Goal: Task Accomplishment & Management: Manage account settings

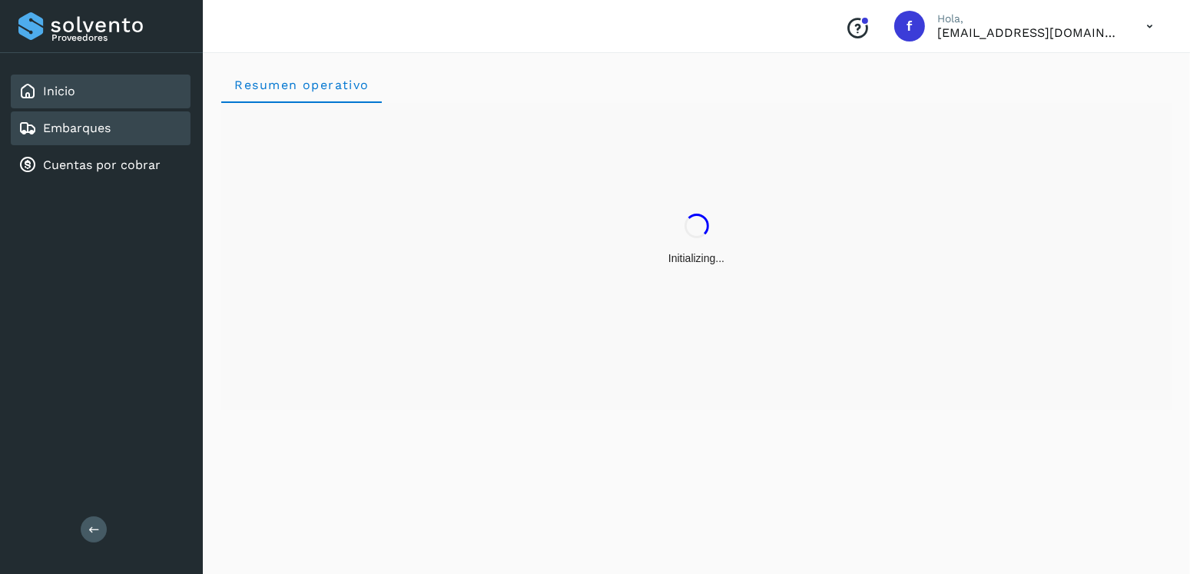
click at [89, 134] on link "Embarques" at bounding box center [77, 128] width 68 height 15
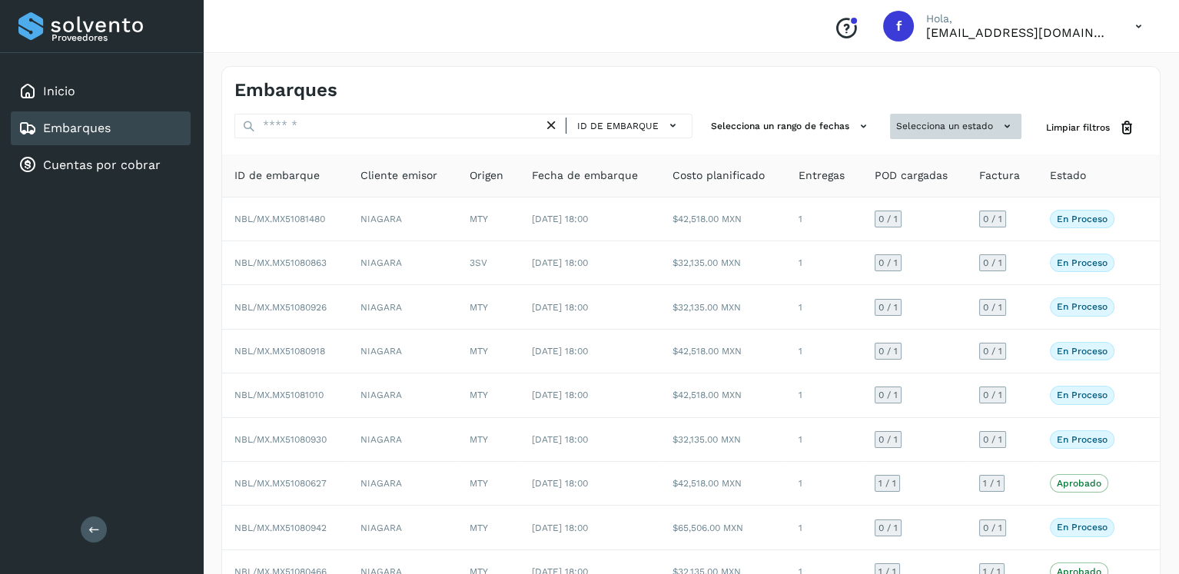
click at [918, 116] on button "Selecciona un estado" at bounding box center [955, 126] width 131 height 25
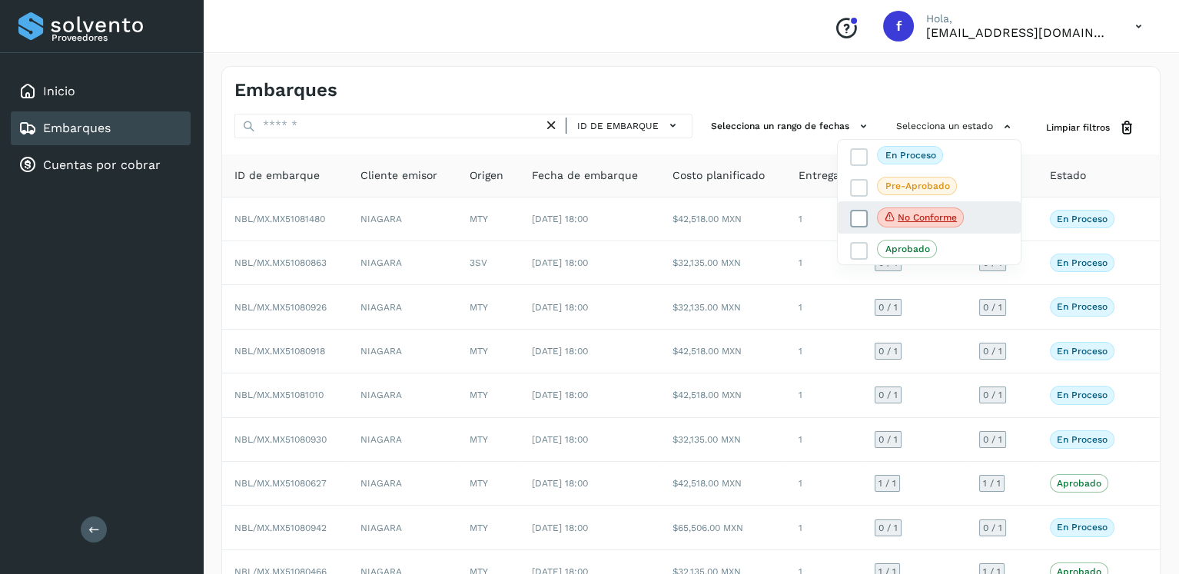
click at [868, 214] on span at bounding box center [859, 219] width 18 height 18
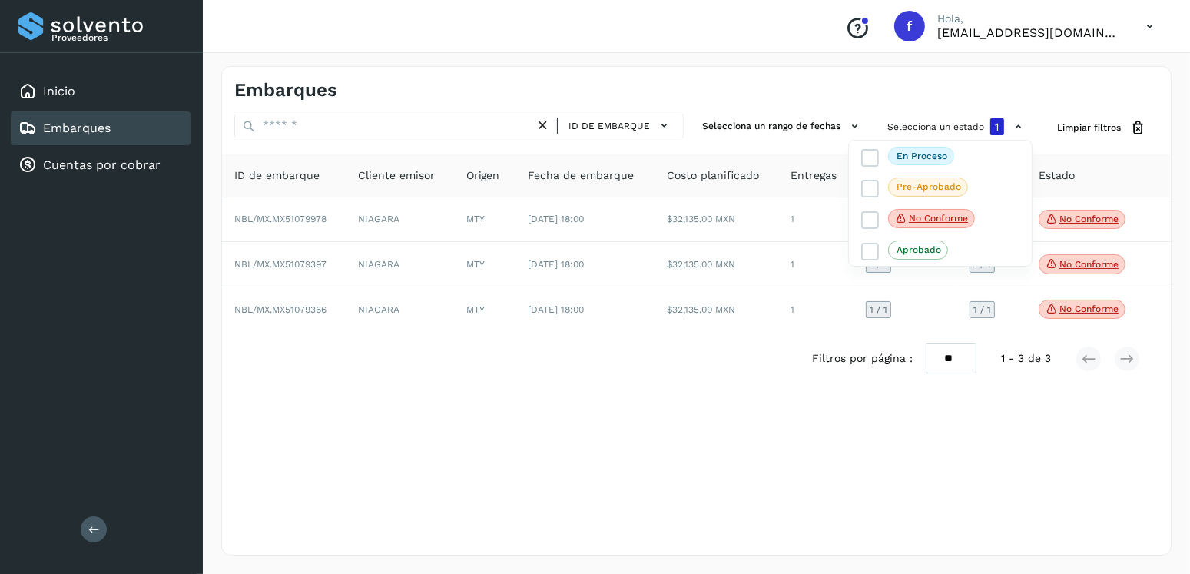
click at [768, 436] on div at bounding box center [595, 287] width 1190 height 574
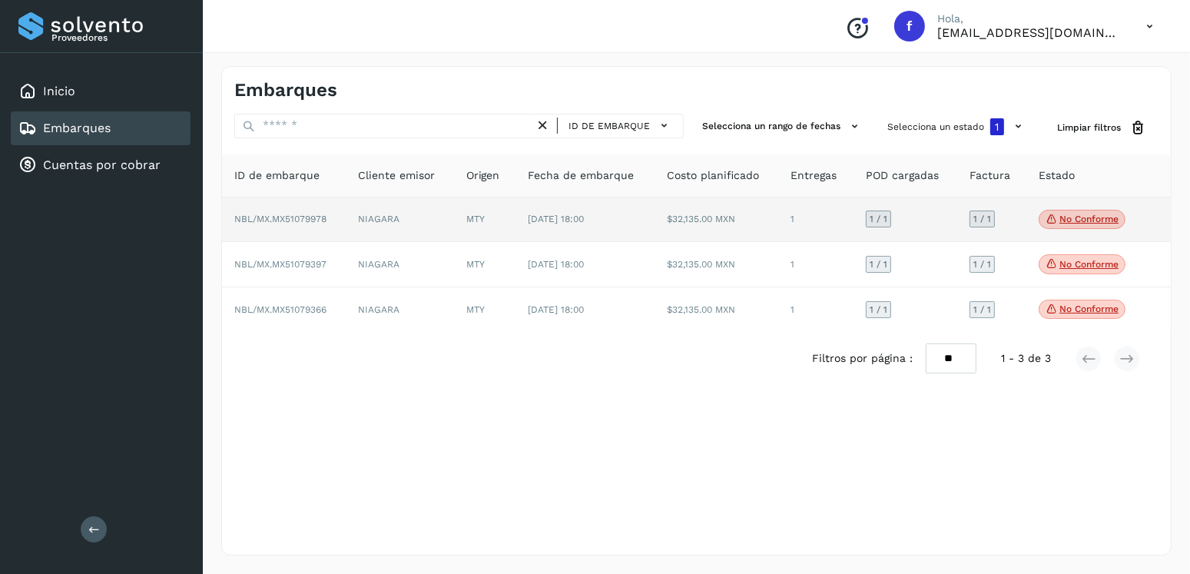
click at [1072, 221] on p "No conforme" at bounding box center [1089, 219] width 59 height 11
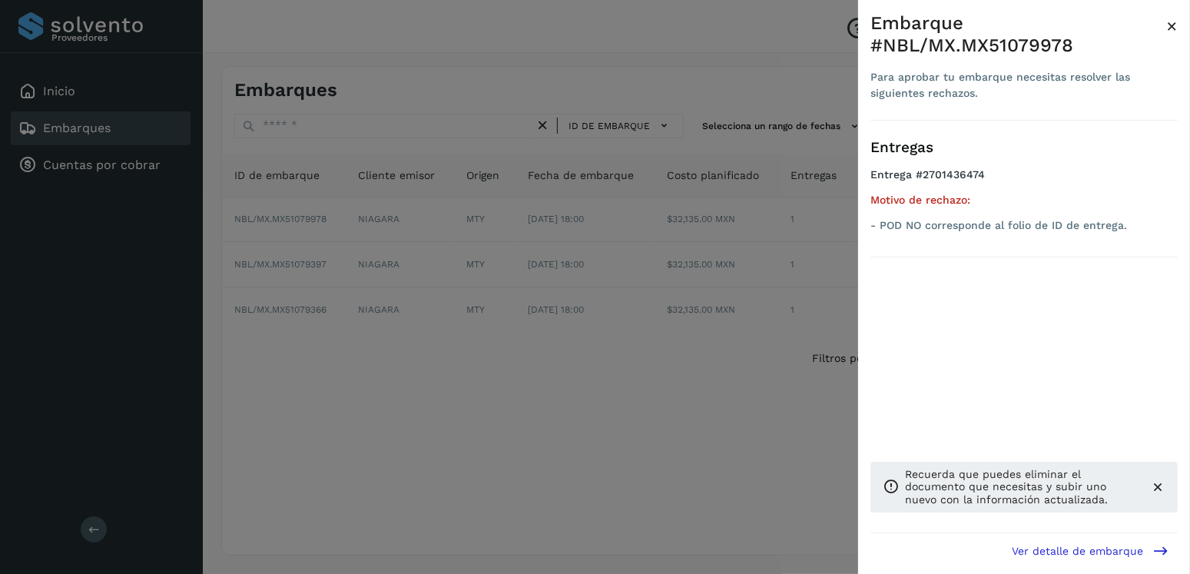
drag, startPoint x: 596, startPoint y: 381, endPoint x: 821, endPoint y: 342, distance: 227.8
click at [598, 380] on div at bounding box center [595, 287] width 1190 height 574
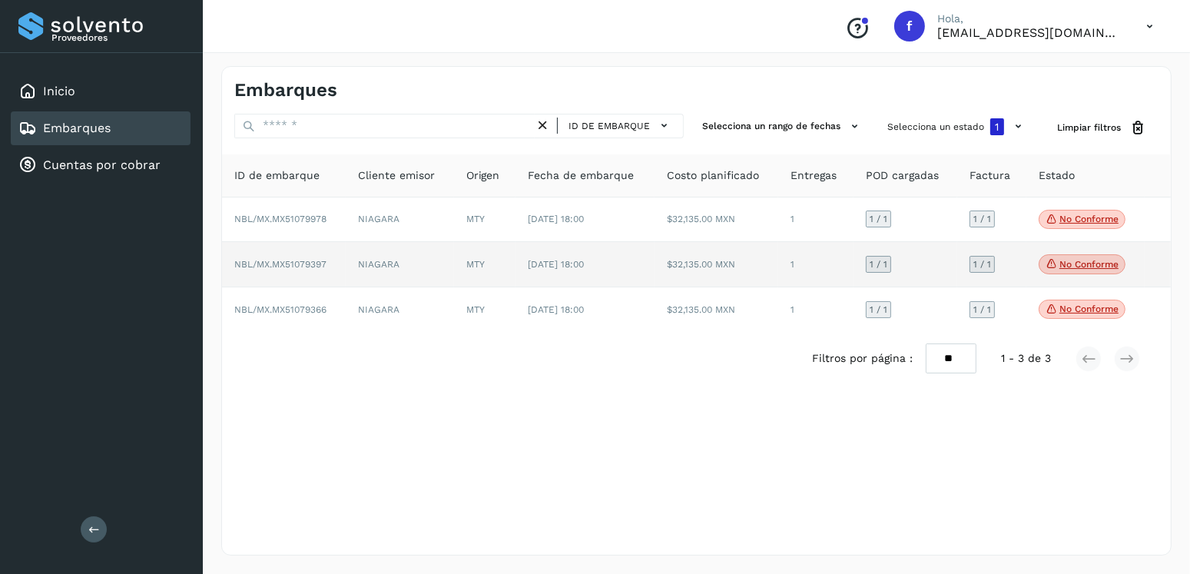
click at [1066, 263] on p "No conforme" at bounding box center [1089, 264] width 59 height 11
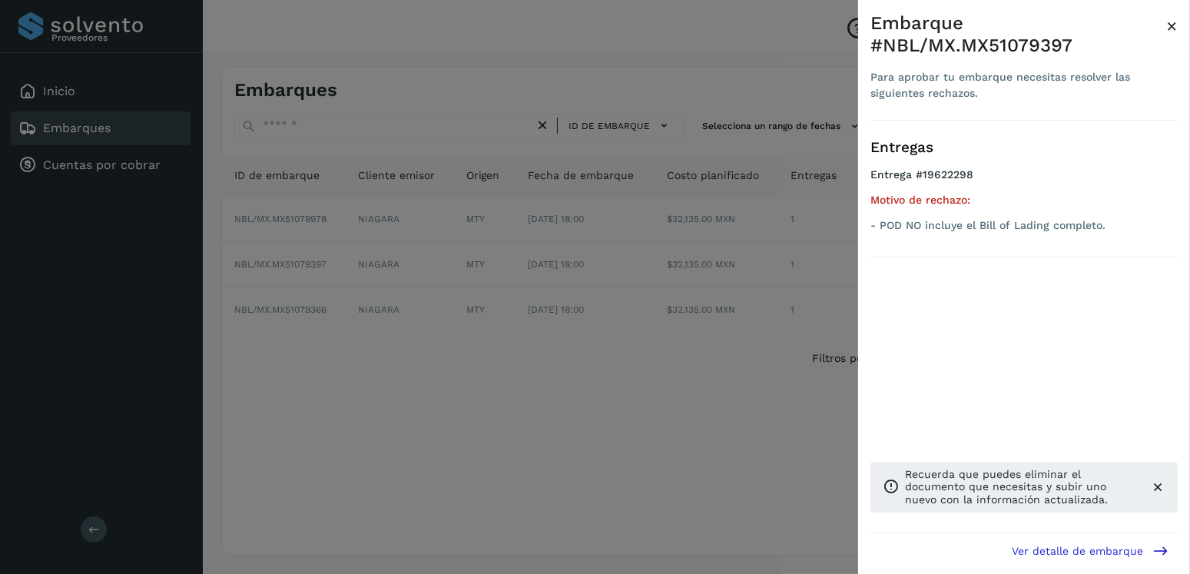
click at [526, 363] on div at bounding box center [595, 287] width 1190 height 574
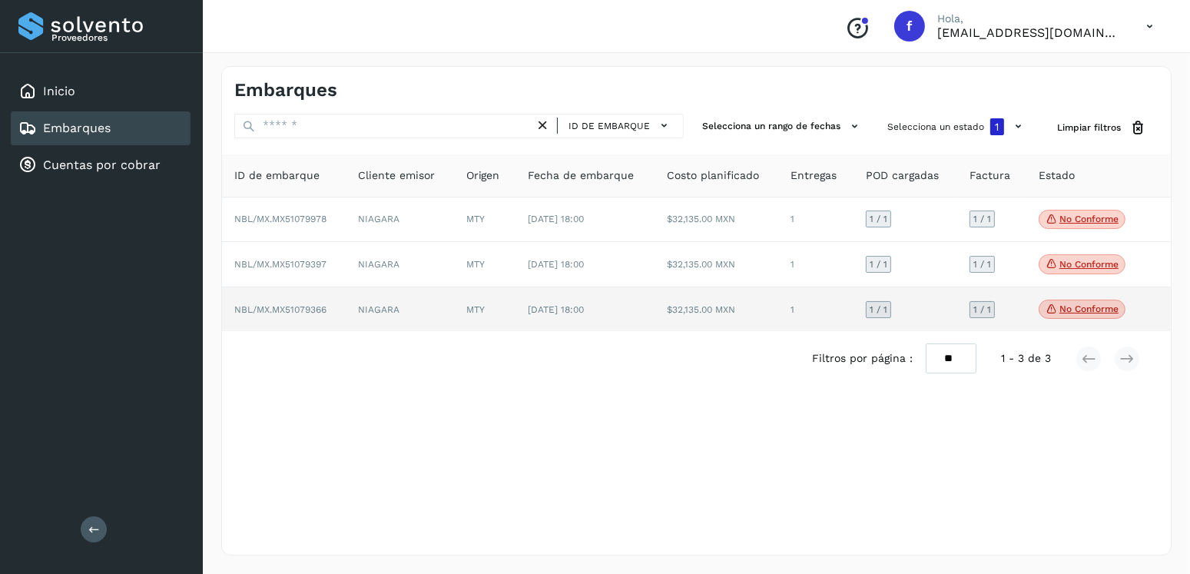
click at [1057, 314] on span "No conforme" at bounding box center [1082, 310] width 87 height 20
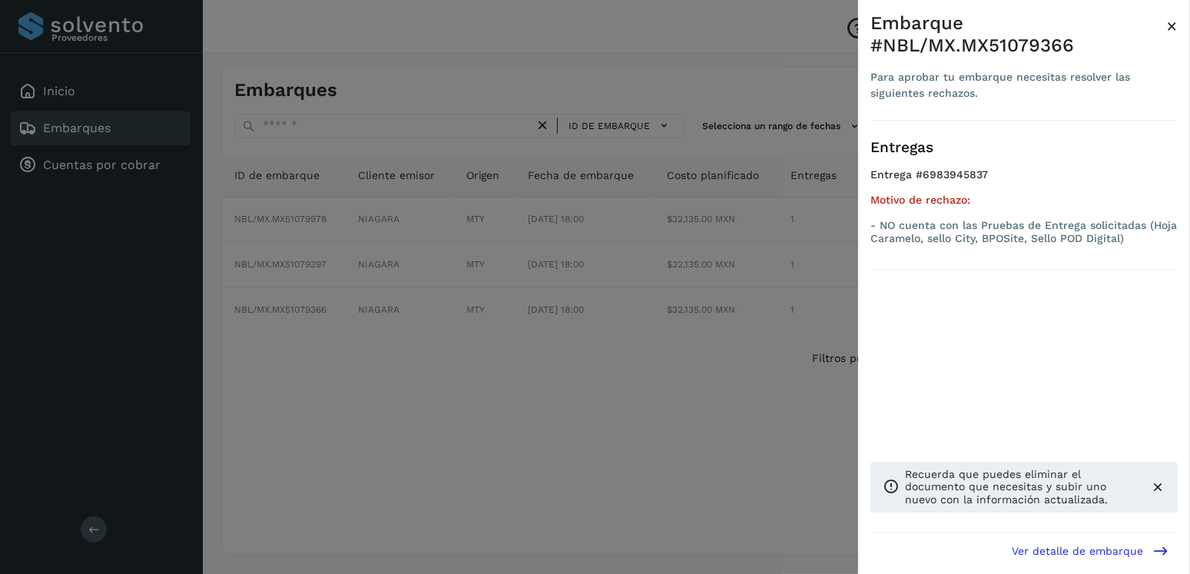
click at [272, 362] on div at bounding box center [595, 287] width 1190 height 574
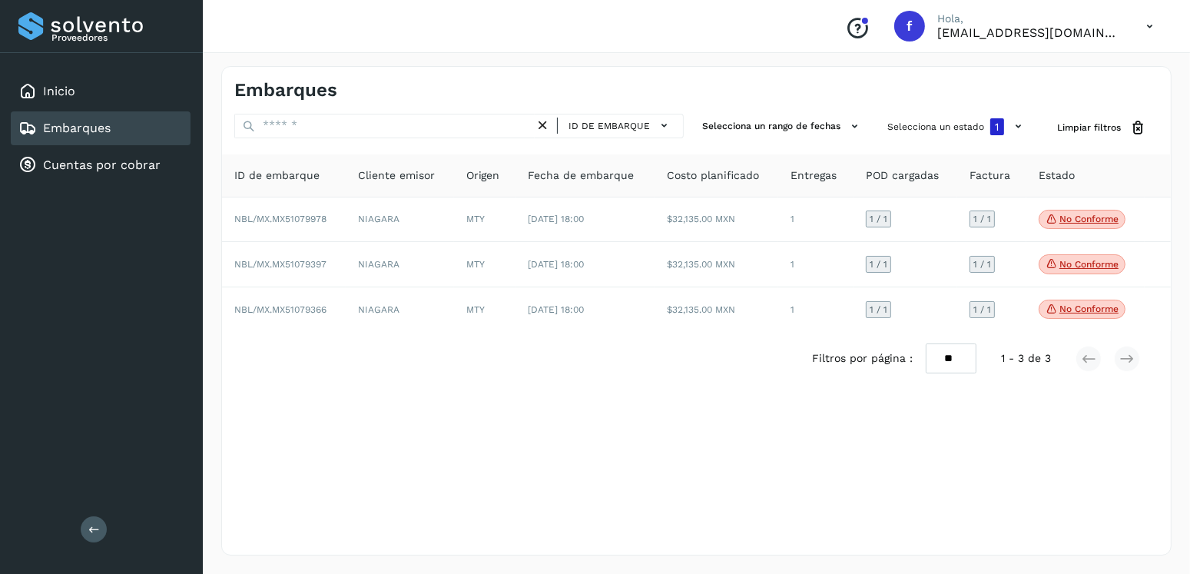
click at [83, 134] on div "Embarques" at bounding box center [64, 128] width 92 height 18
click at [950, 128] on button "Selecciona un estado 1" at bounding box center [956, 127] width 151 height 26
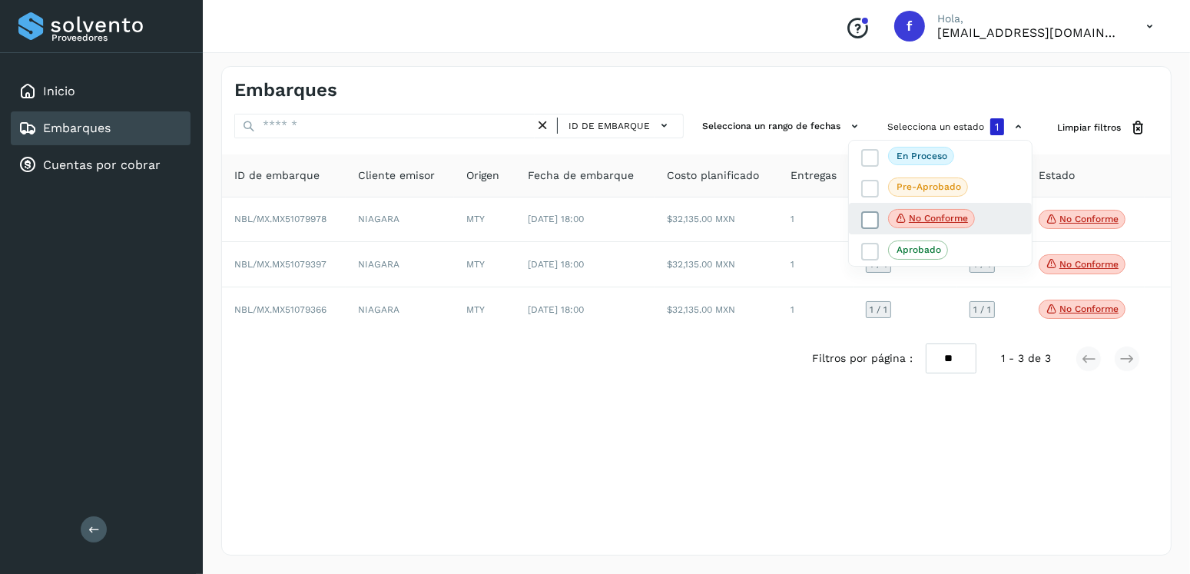
click at [874, 212] on icon at bounding box center [870, 219] width 15 height 15
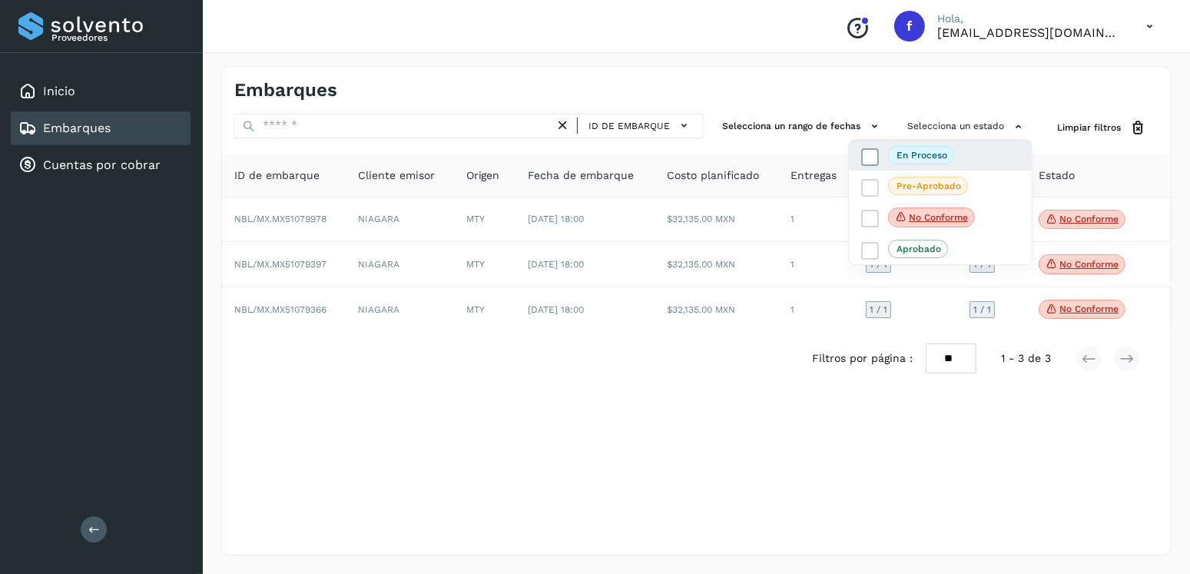
click at [877, 162] on icon at bounding box center [870, 156] width 15 height 15
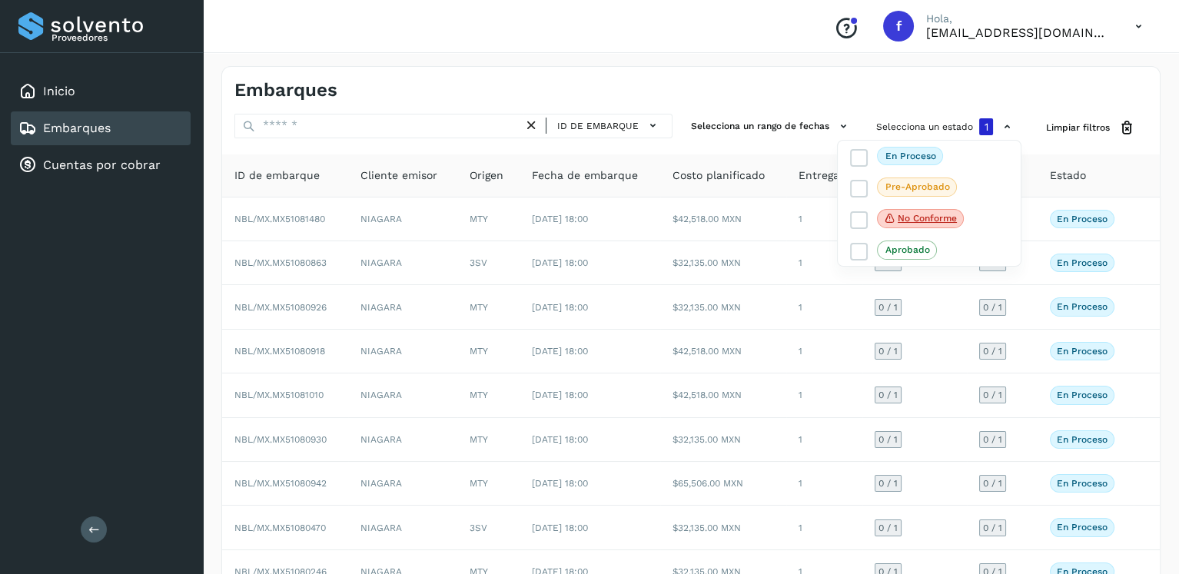
click at [705, 400] on div at bounding box center [589, 287] width 1179 height 574
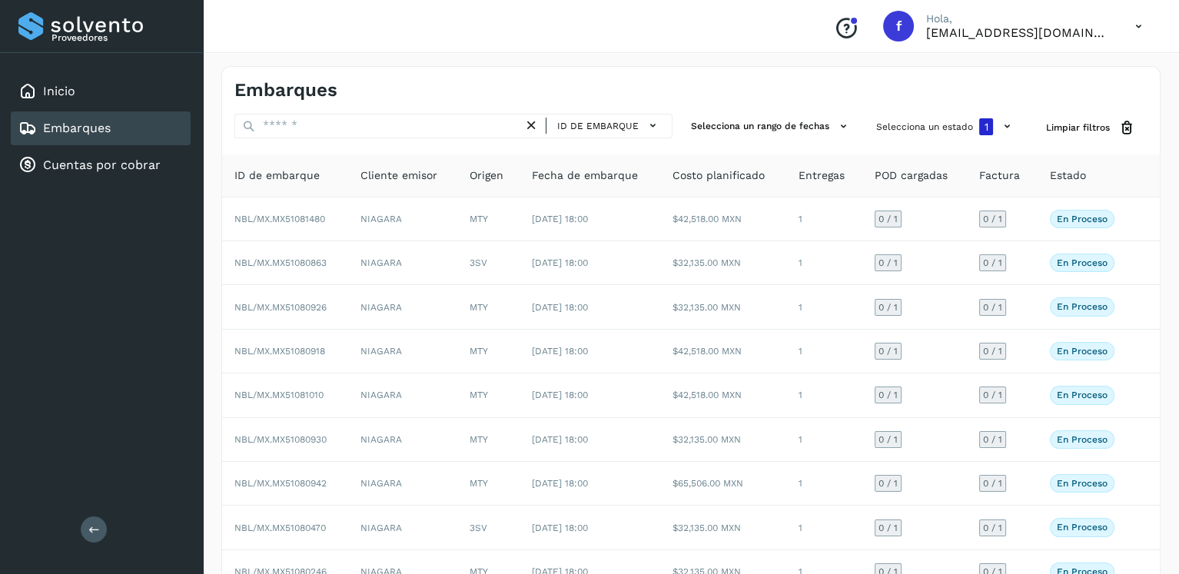
scroll to position [131, 0]
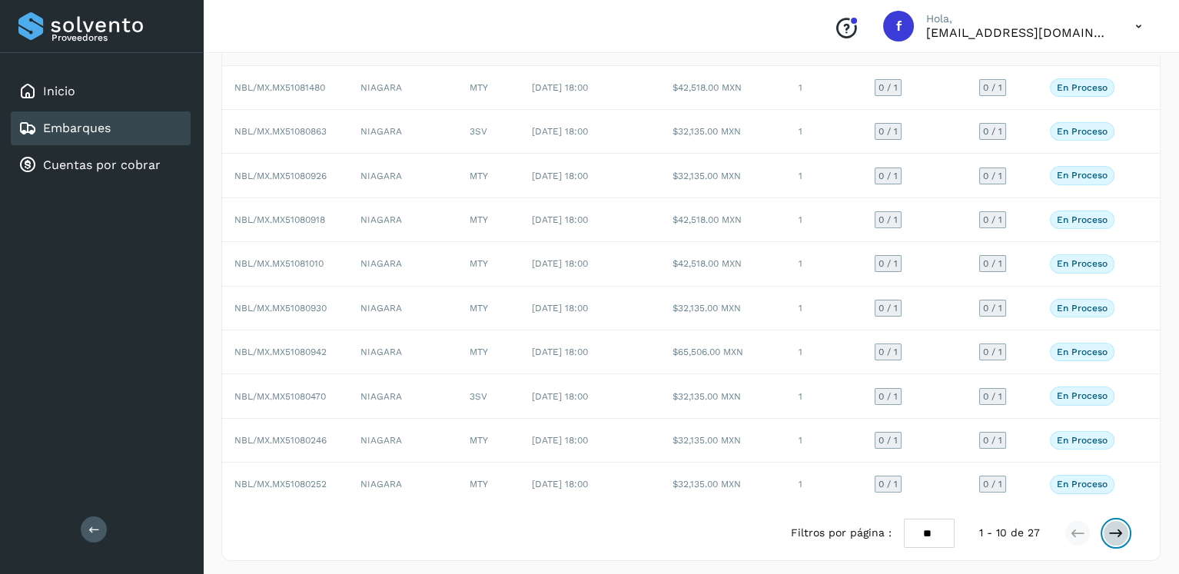
click at [1117, 529] on icon at bounding box center [1115, 533] width 15 height 15
click at [1114, 526] on icon at bounding box center [1115, 533] width 15 height 15
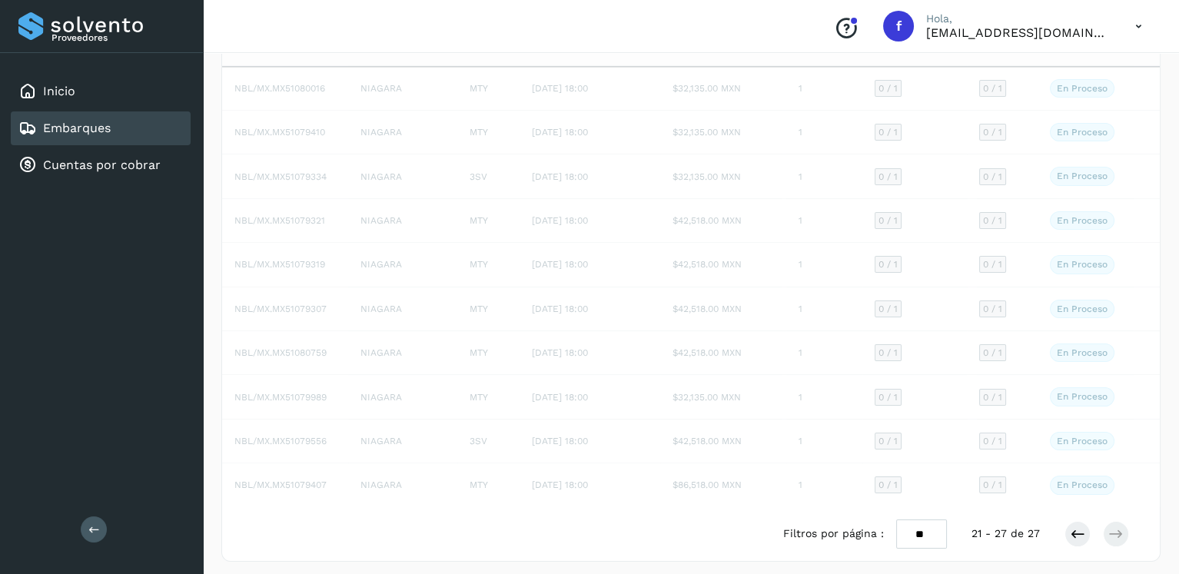
scroll to position [1, 0]
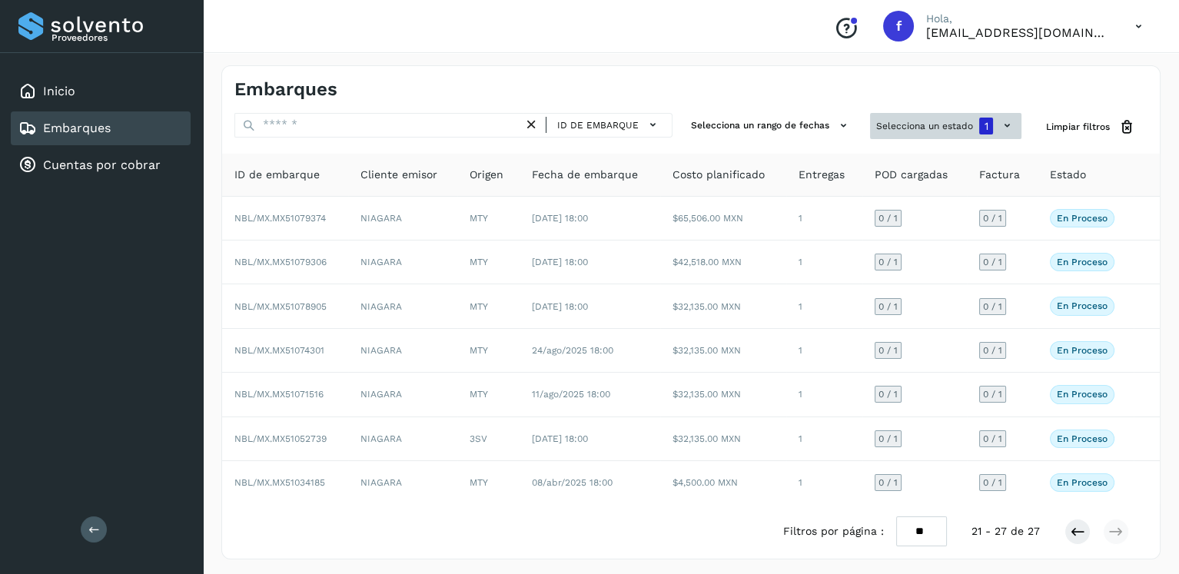
click at [934, 131] on button "Selecciona un estado 1" at bounding box center [945, 126] width 151 height 26
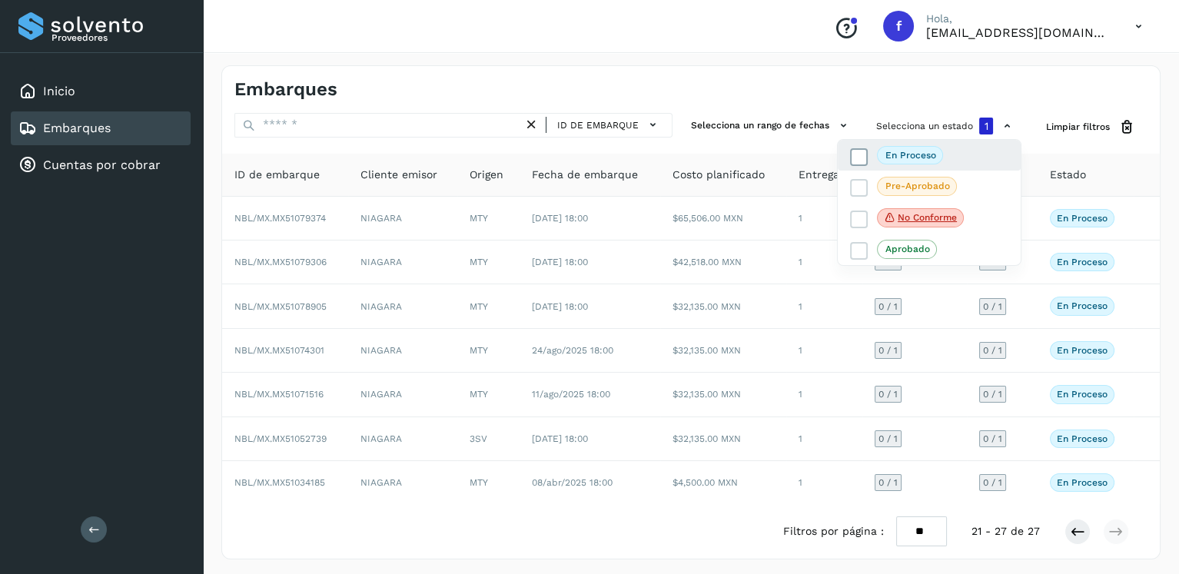
click at [861, 159] on icon at bounding box center [858, 156] width 15 height 15
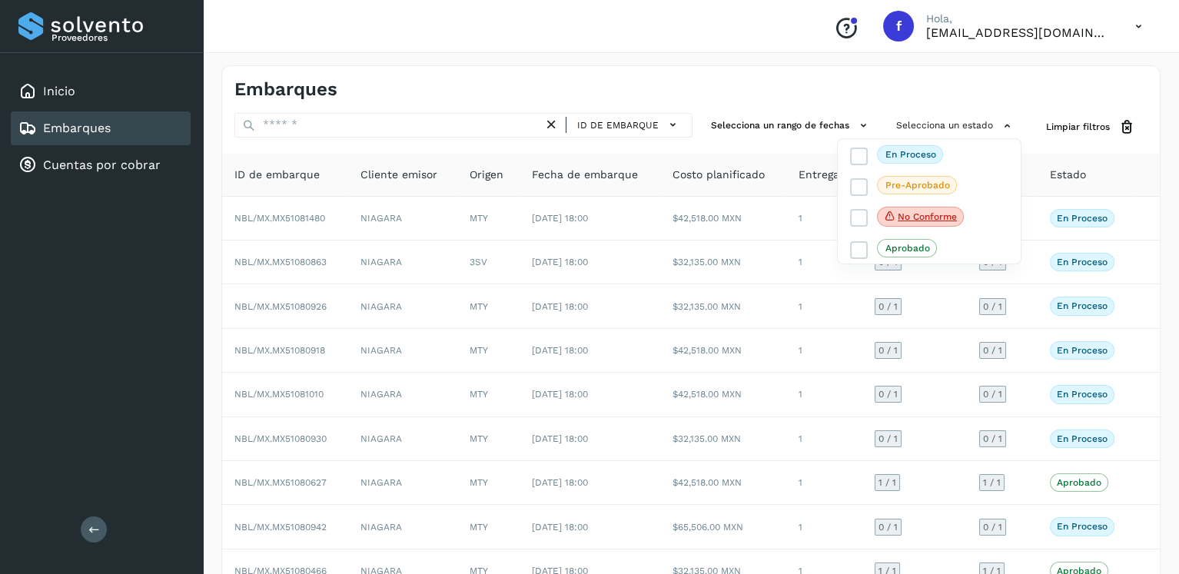
click at [761, 105] on div at bounding box center [589, 287] width 1179 height 574
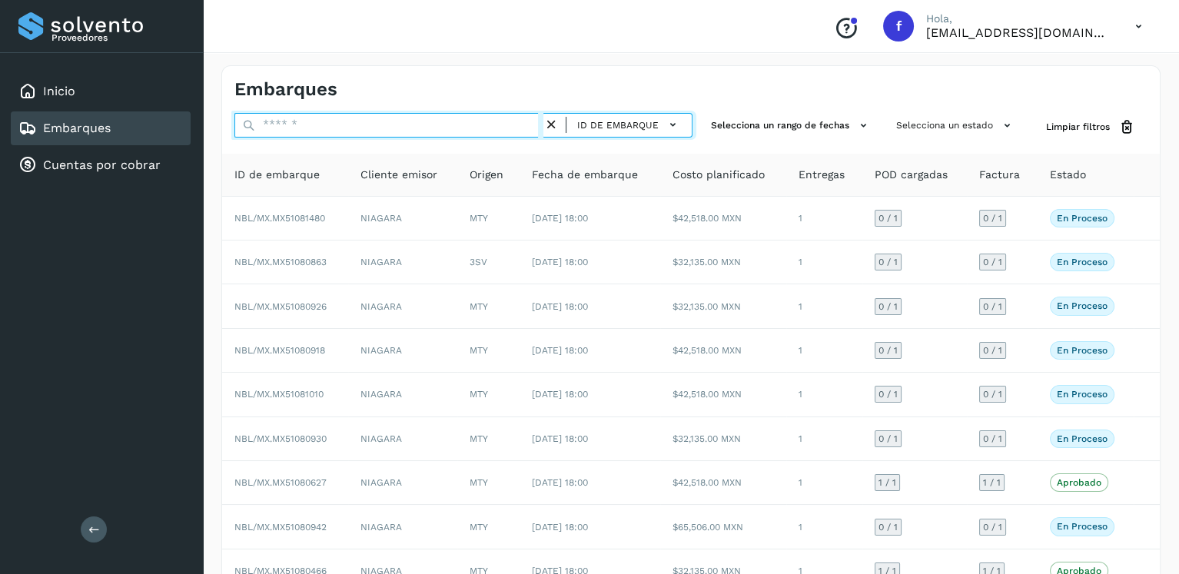
click at [450, 121] on input "text" at bounding box center [388, 125] width 309 height 25
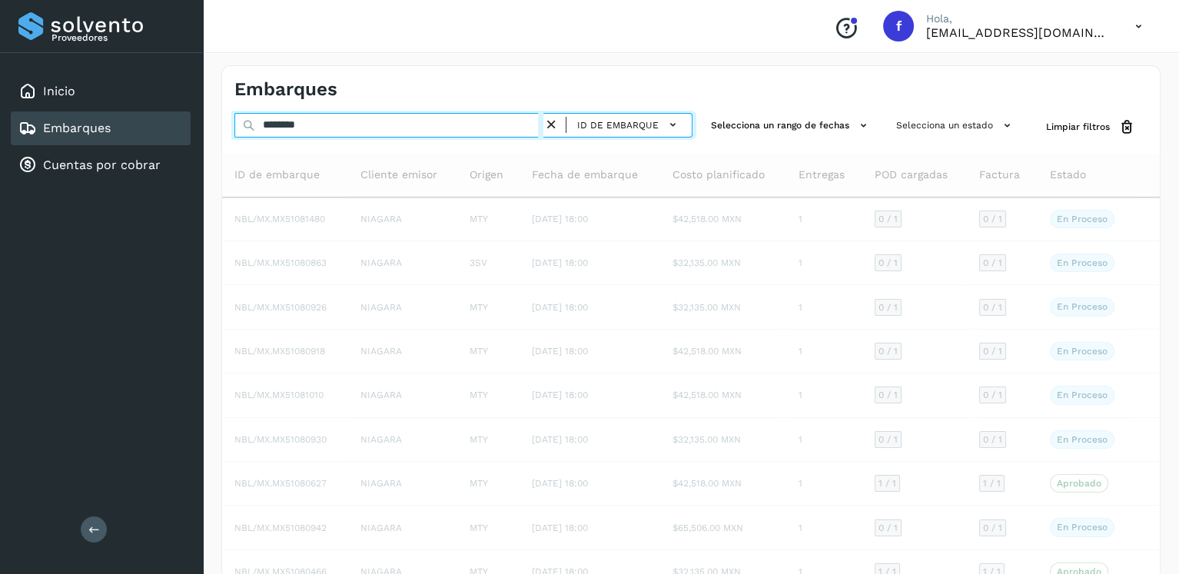
scroll to position [0, 0]
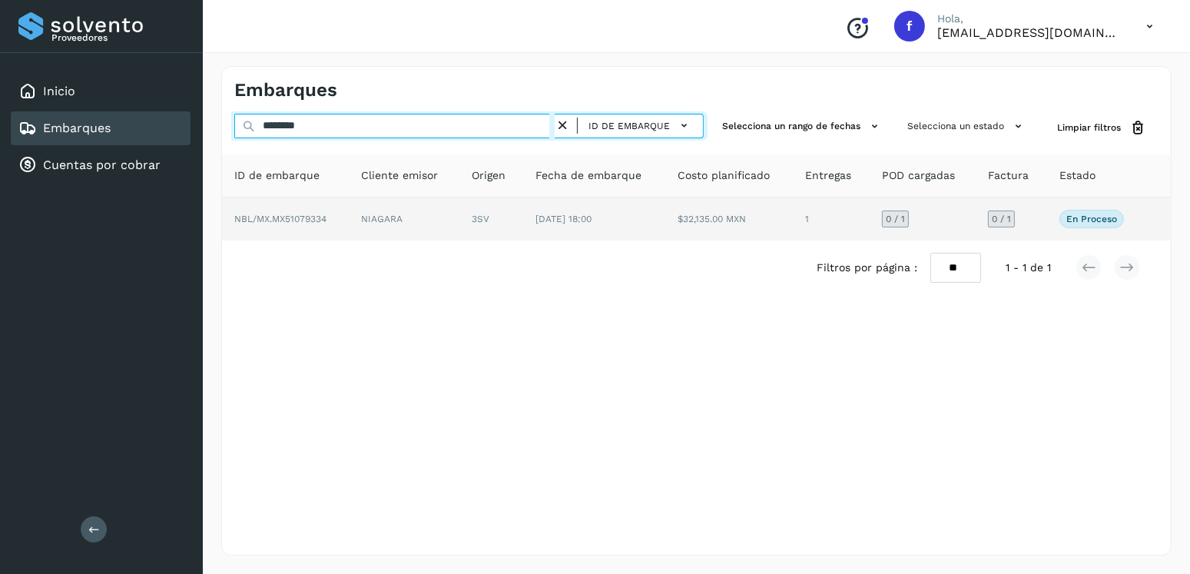
type input "********"
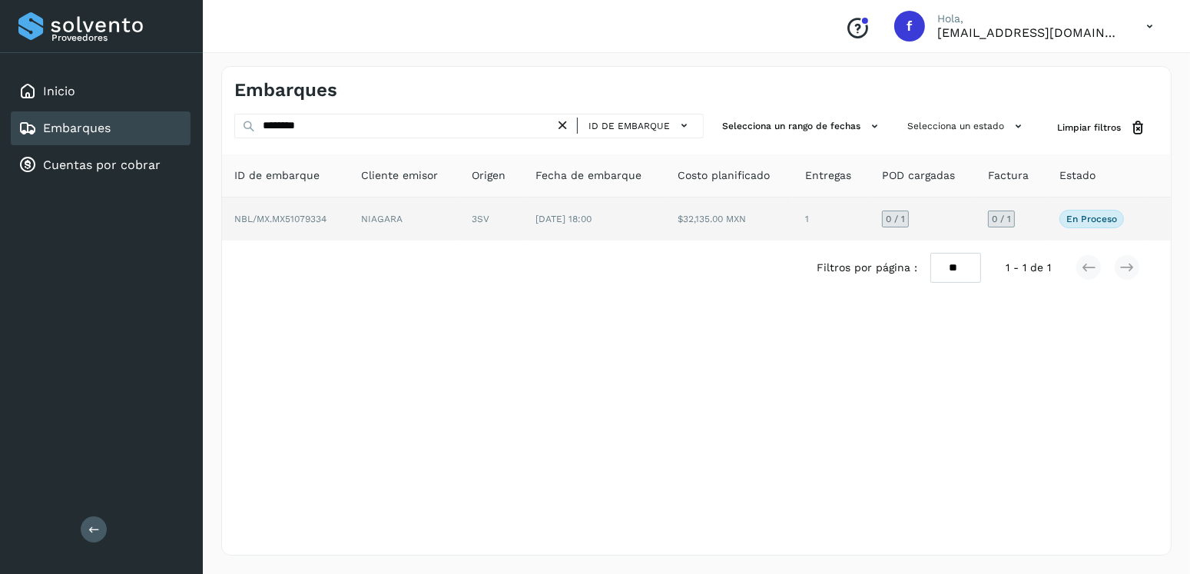
click at [688, 217] on td "$32,135.00 MXN" at bounding box center [730, 219] width 128 height 43
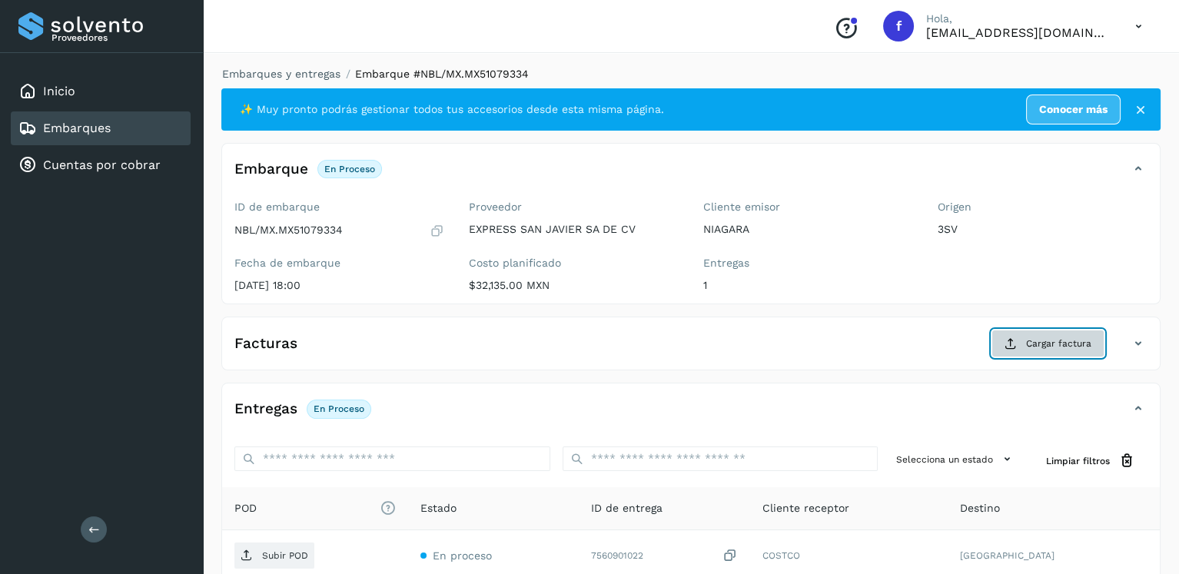
click at [1024, 333] on button "Cargar factura" at bounding box center [1047, 344] width 113 height 28
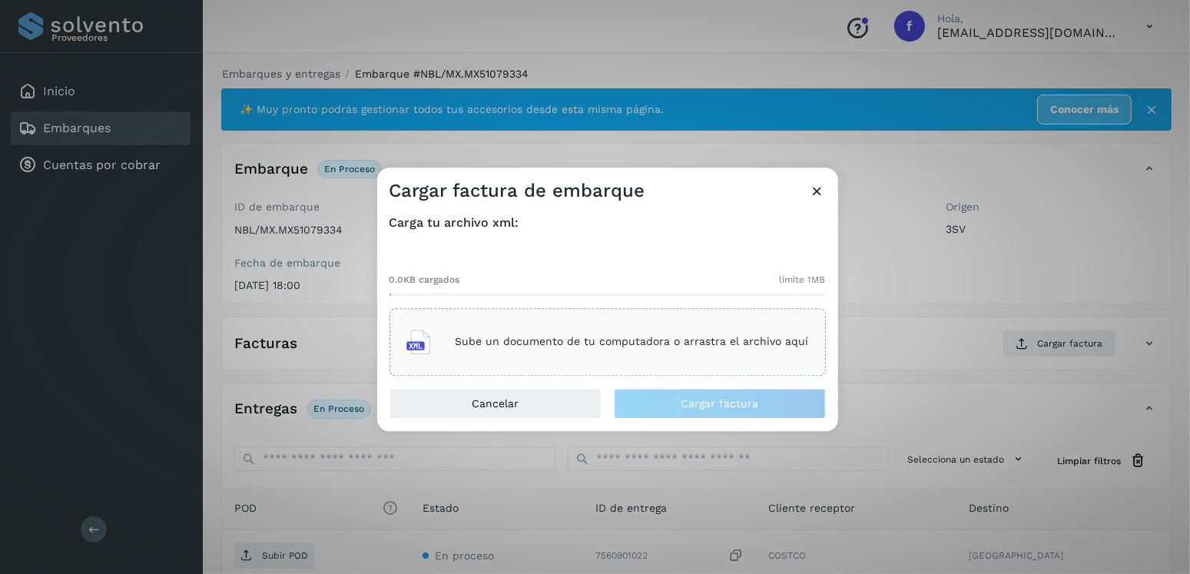
click at [722, 365] on div "Sube un documento de tu computadora o arrastra el archivo aquí" at bounding box center [608, 342] width 437 height 68
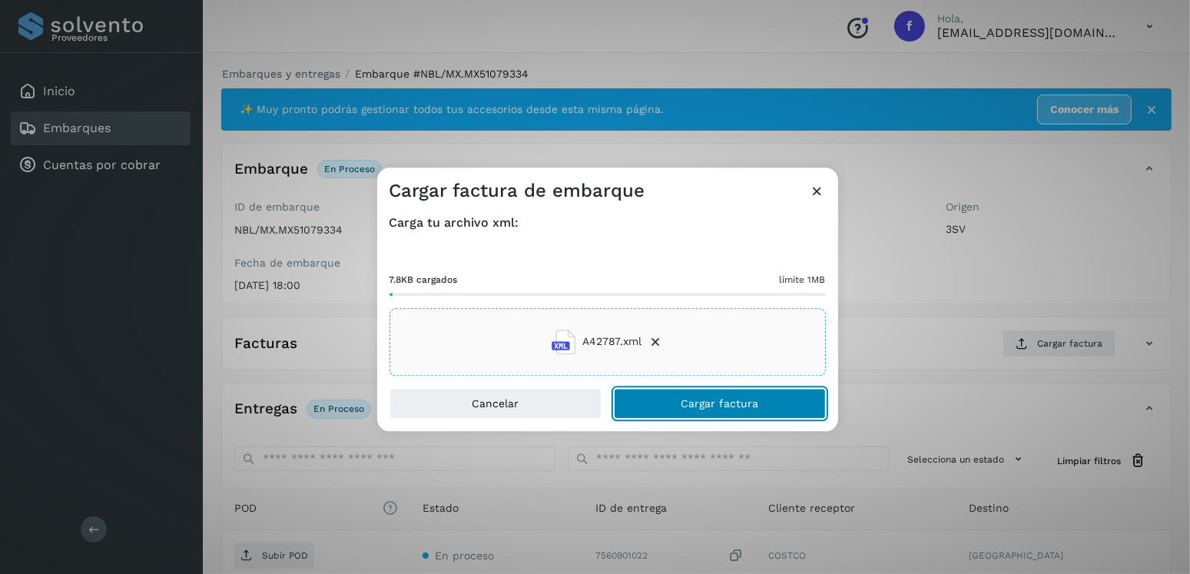
click at [699, 407] on span "Cargar factura" at bounding box center [720, 403] width 78 height 11
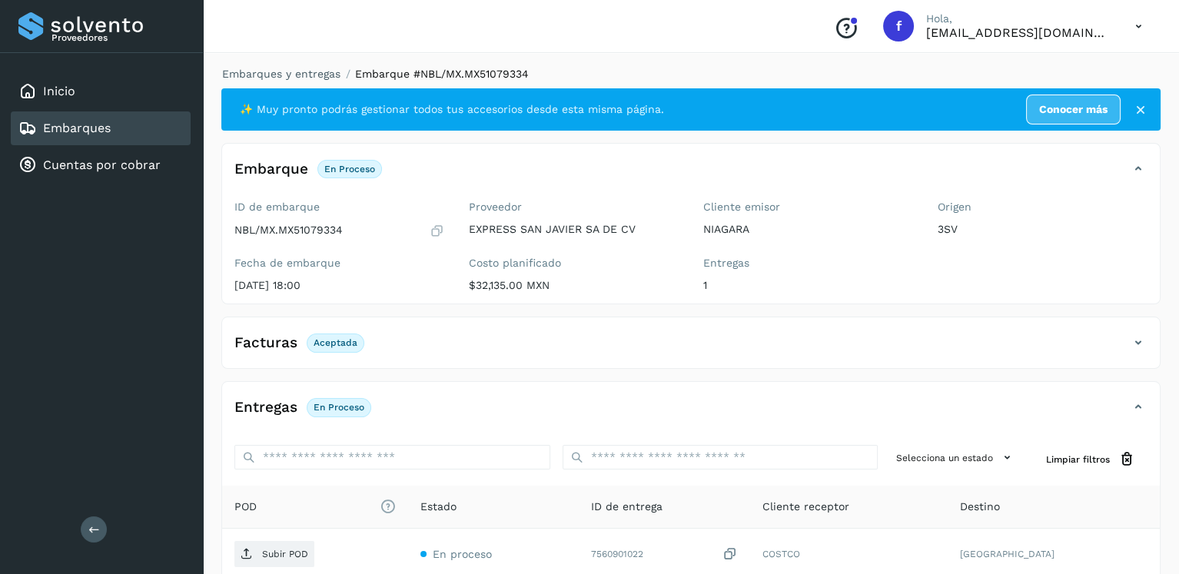
scroll to position [154, 0]
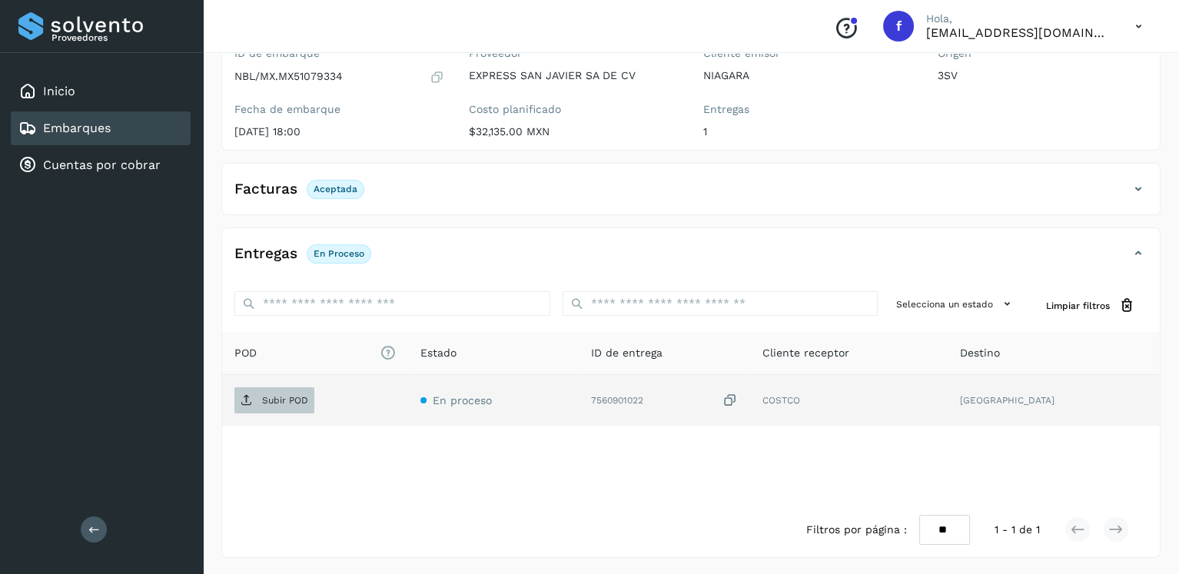
click at [300, 404] on span "Subir POD" at bounding box center [274, 400] width 80 height 25
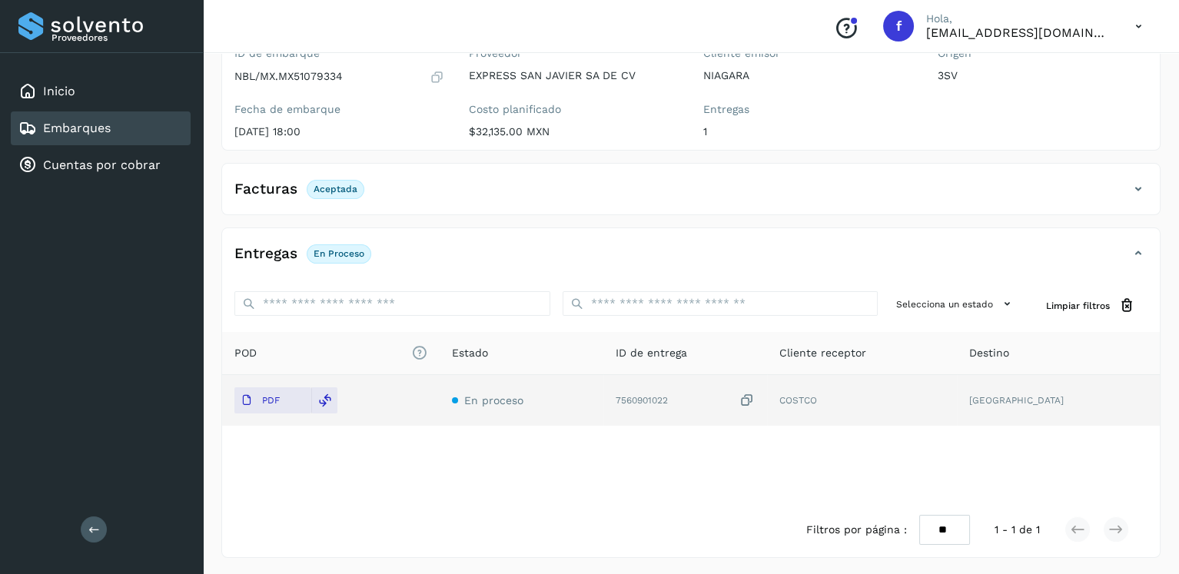
click at [154, 131] on div "Embarques" at bounding box center [101, 128] width 180 height 34
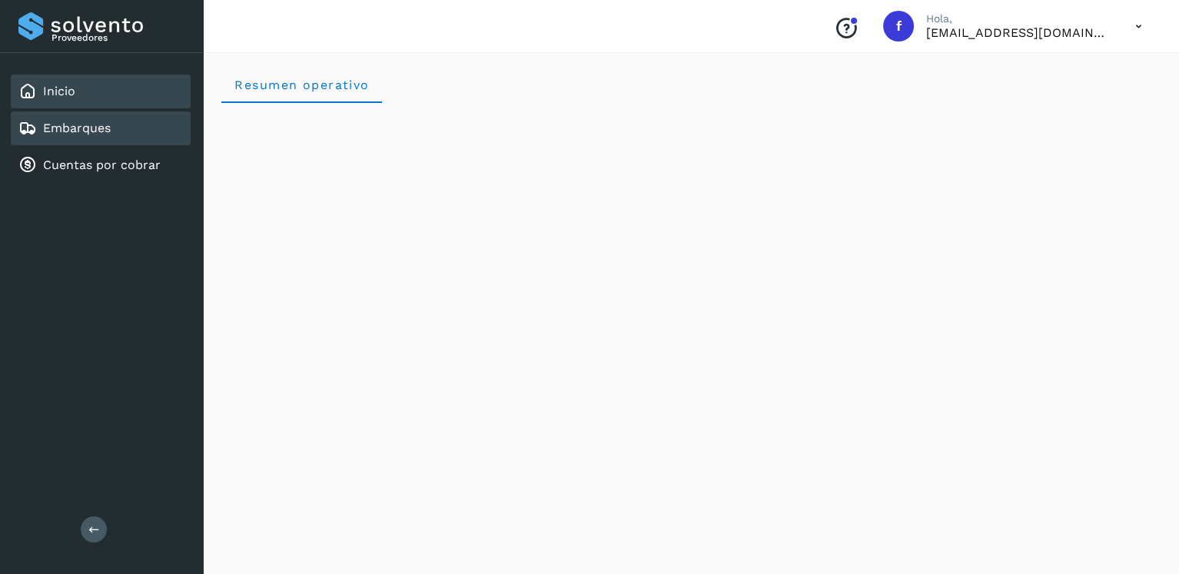
click at [147, 125] on div "Embarques" at bounding box center [101, 128] width 180 height 34
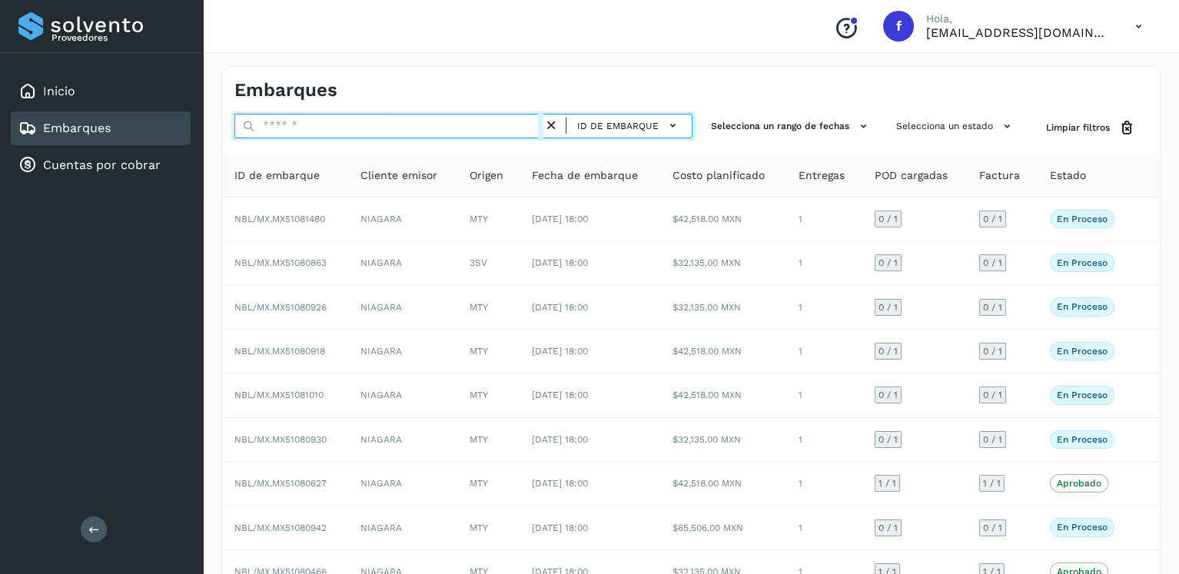
click at [352, 118] on input "text" at bounding box center [388, 126] width 309 height 25
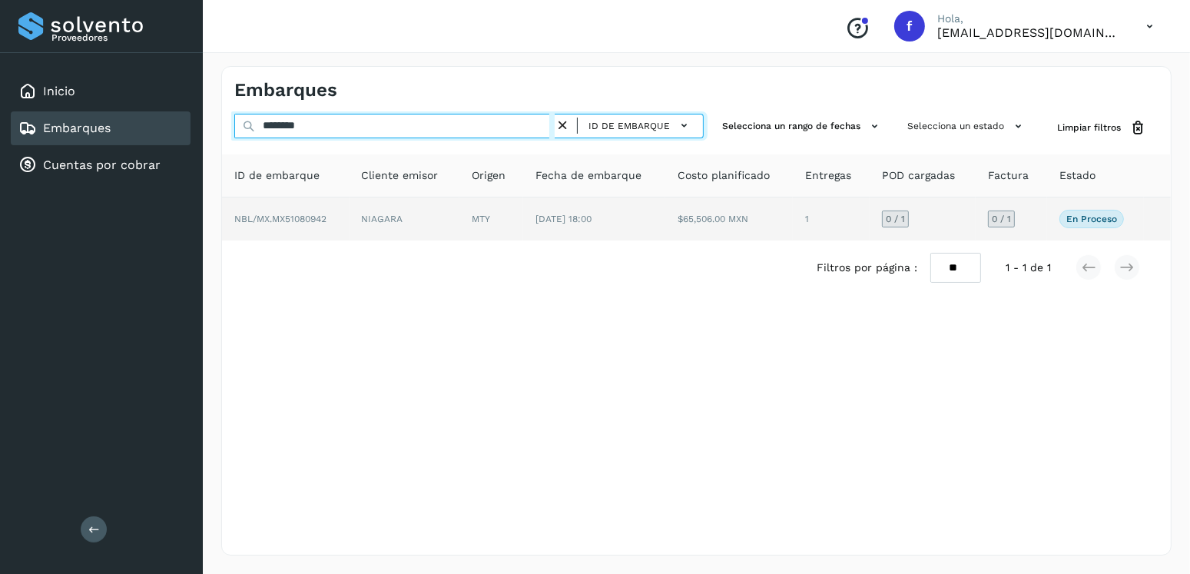
type input "********"
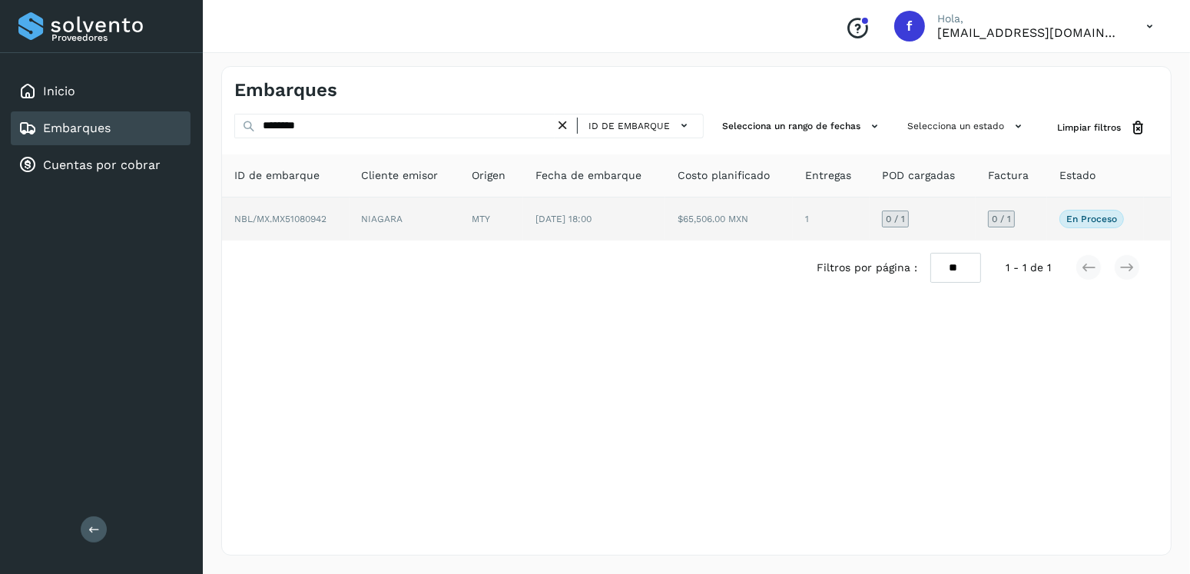
click at [675, 224] on td "$65,506.00 MXN" at bounding box center [730, 219] width 128 height 43
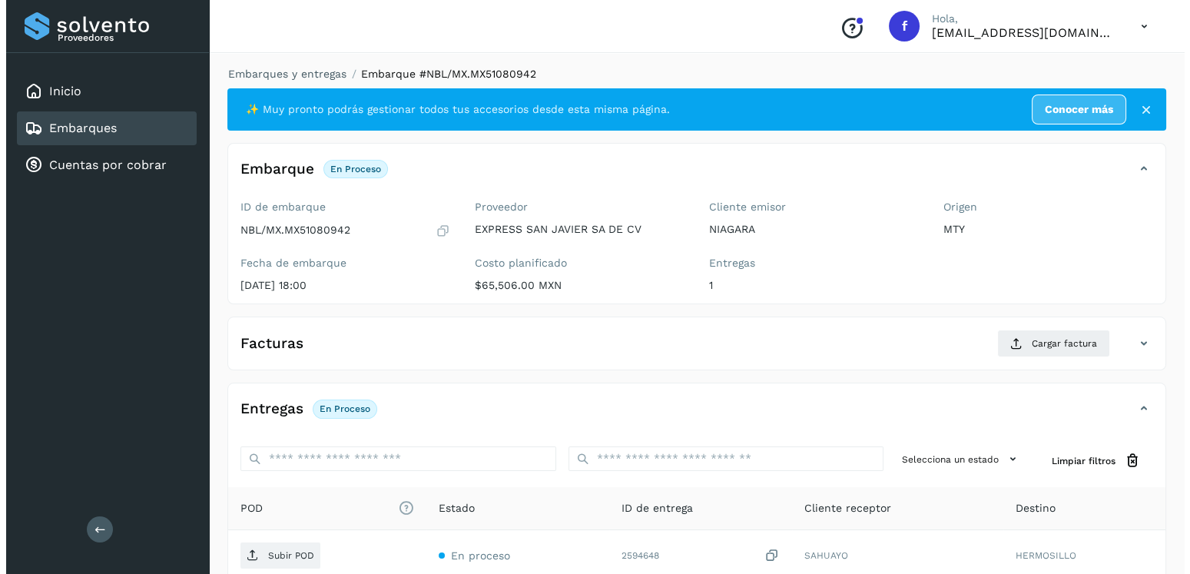
scroll to position [155, 0]
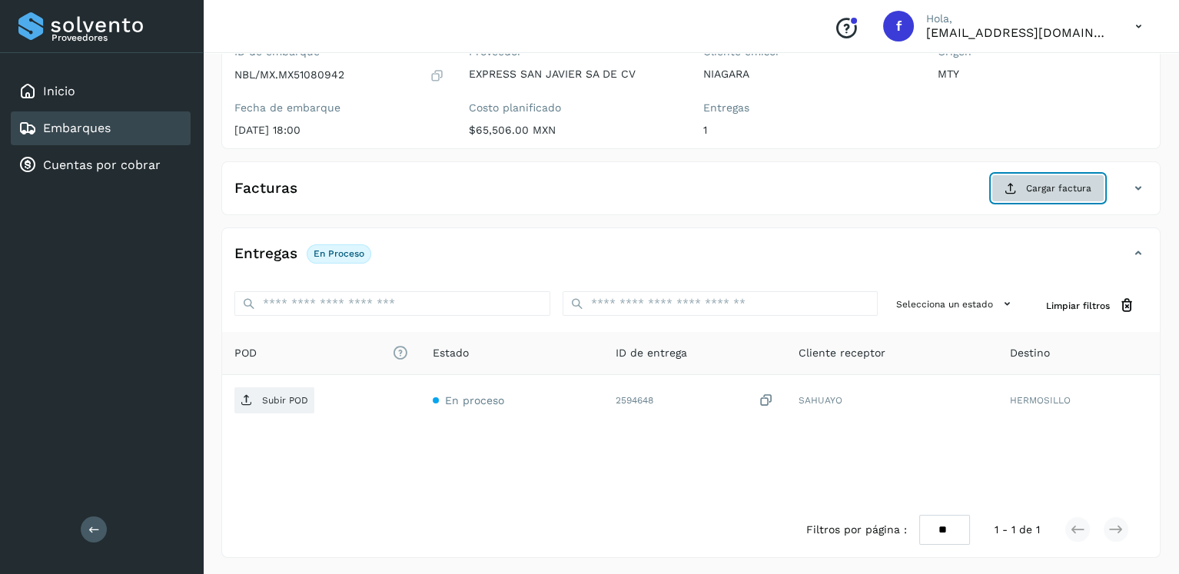
click at [1005, 195] on button "Cargar factura" at bounding box center [1047, 188] width 113 height 28
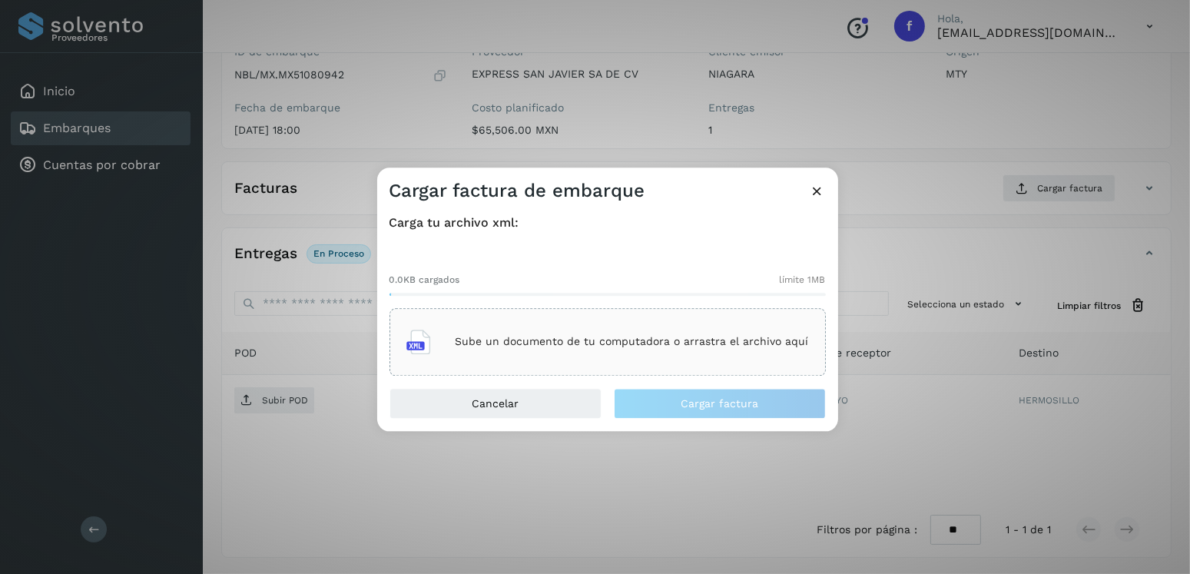
click at [707, 322] on div "Sube un documento de tu computadora o arrastra el archivo aquí" at bounding box center [608, 341] width 403 height 41
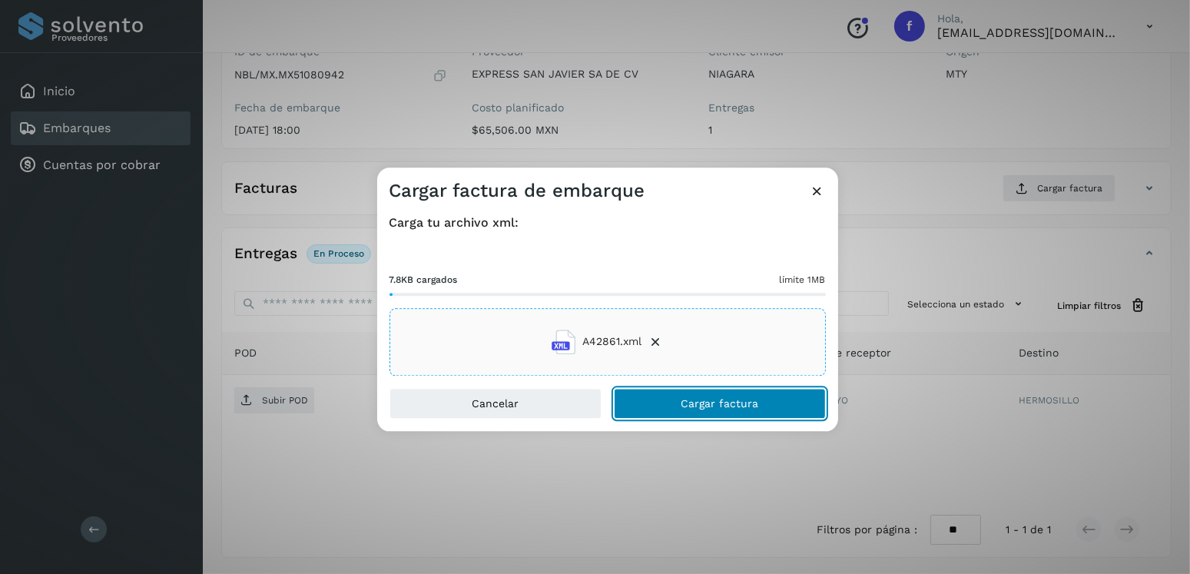
click at [777, 404] on button "Cargar factura" at bounding box center [720, 403] width 212 height 31
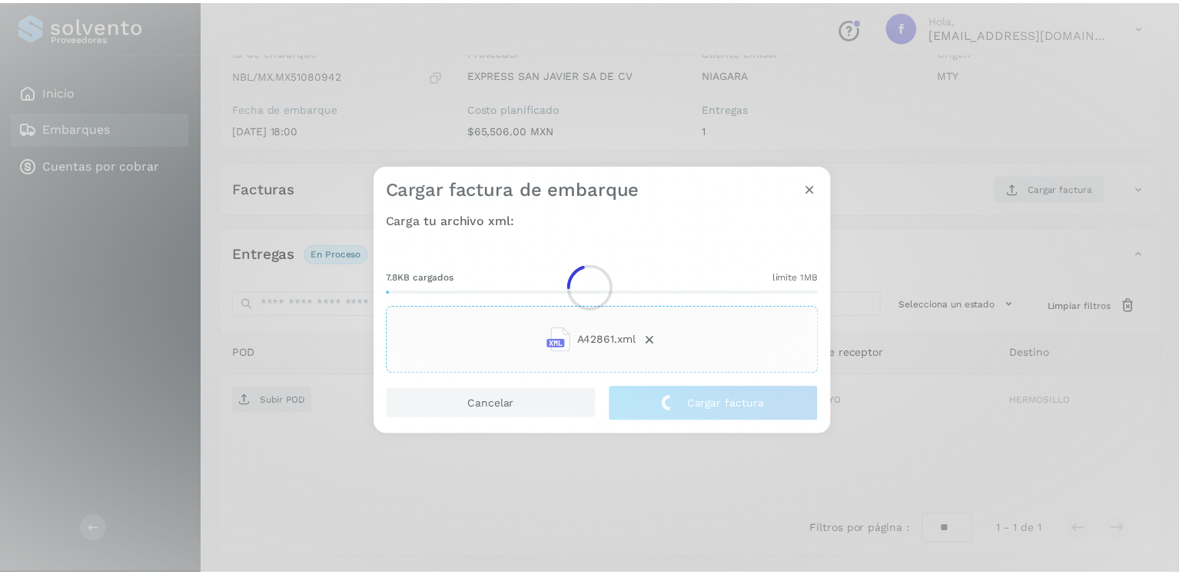
scroll to position [154, 0]
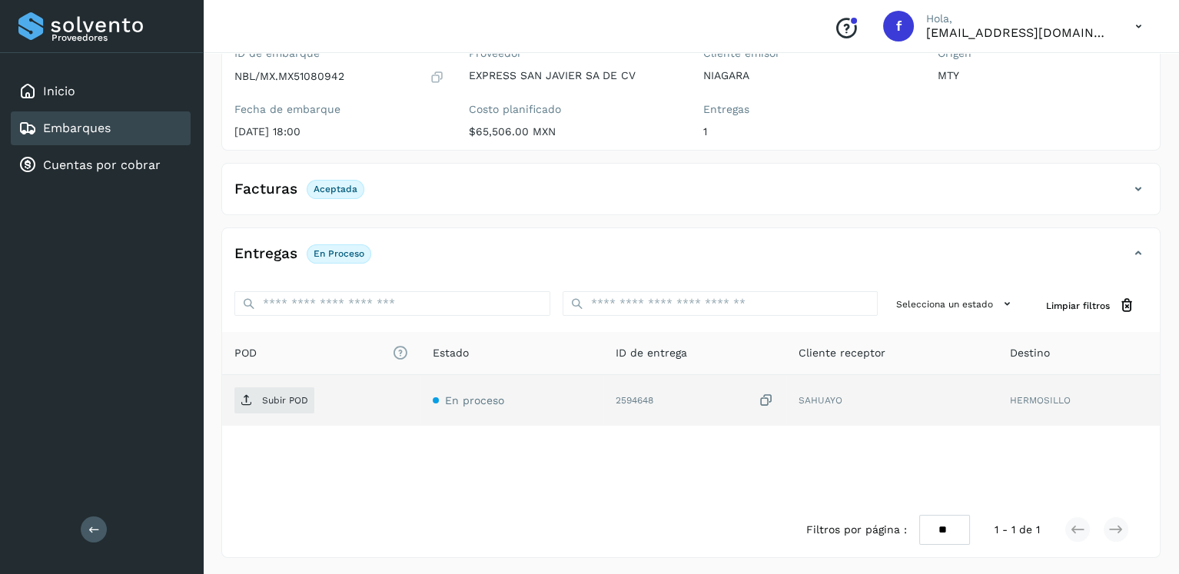
click at [294, 417] on td "Subir POD" at bounding box center [321, 400] width 198 height 51
click at [297, 400] on p "Subir POD" at bounding box center [285, 400] width 46 height 11
click at [118, 121] on div "Embarques" at bounding box center [101, 128] width 180 height 34
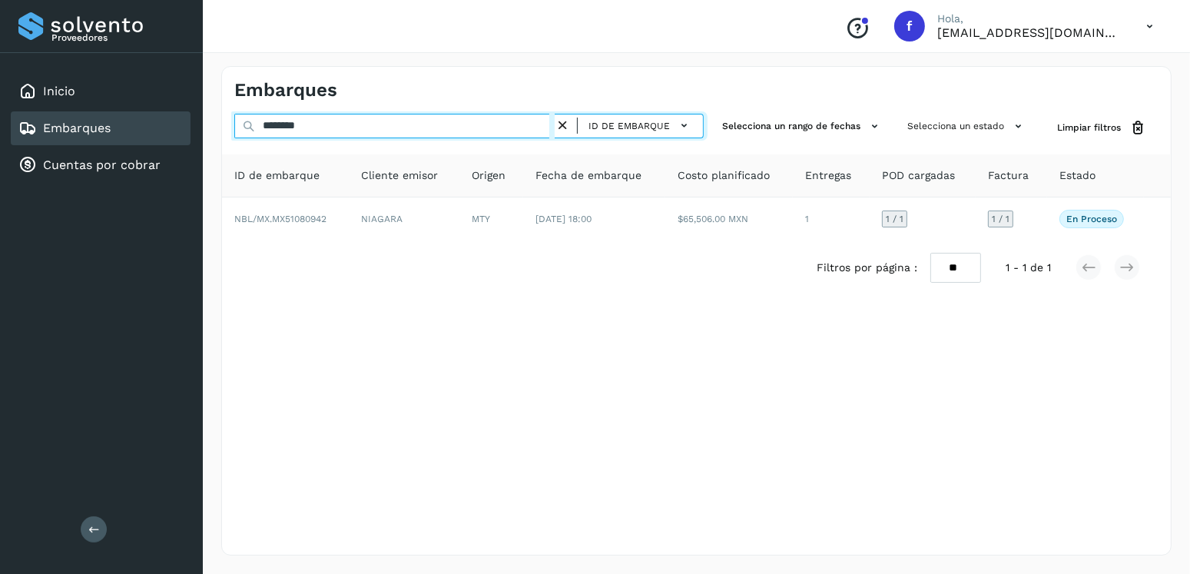
drag, startPoint x: 340, startPoint y: 121, endPoint x: 254, endPoint y: 127, distance: 87.0
click at [254, 127] on div "******** ID de embarque" at bounding box center [469, 128] width 470 height 28
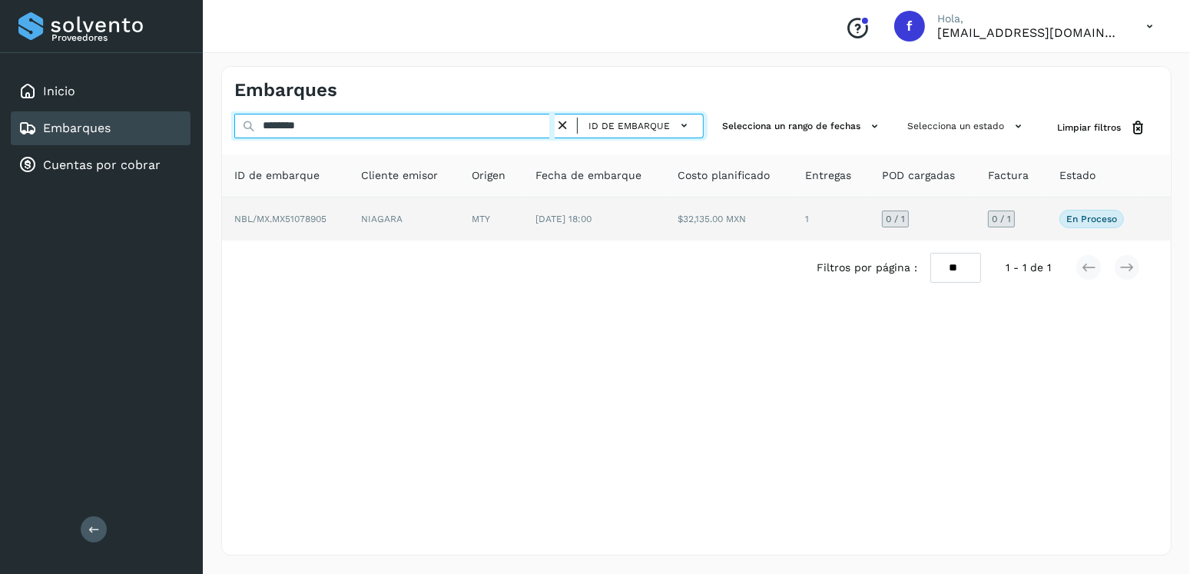
type input "********"
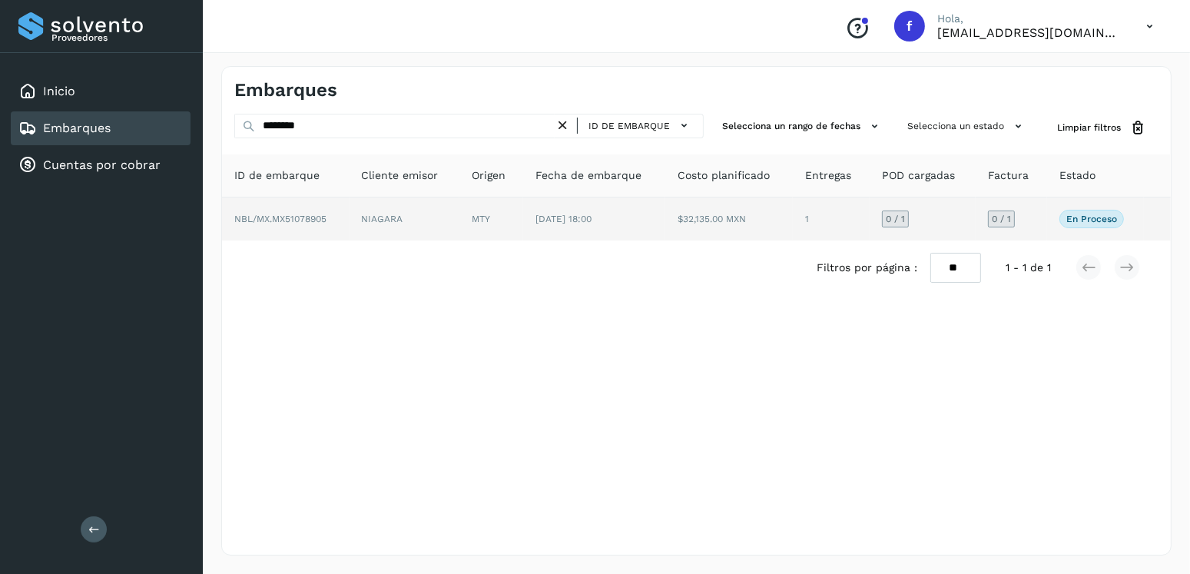
click at [444, 216] on td "NIAGARA" at bounding box center [405, 219] width 111 height 43
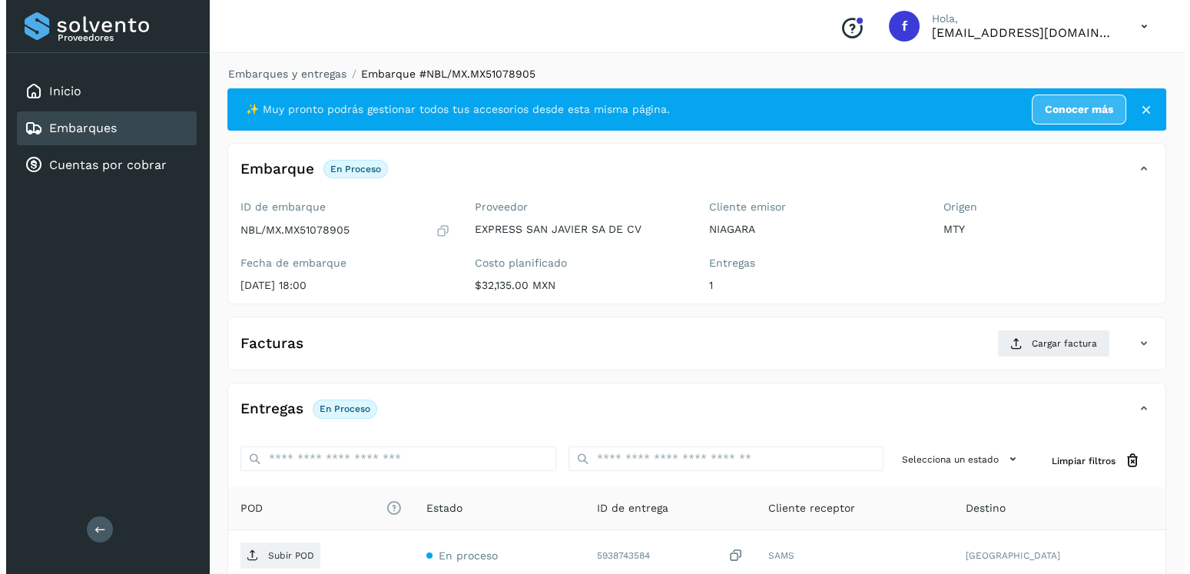
scroll to position [155, 0]
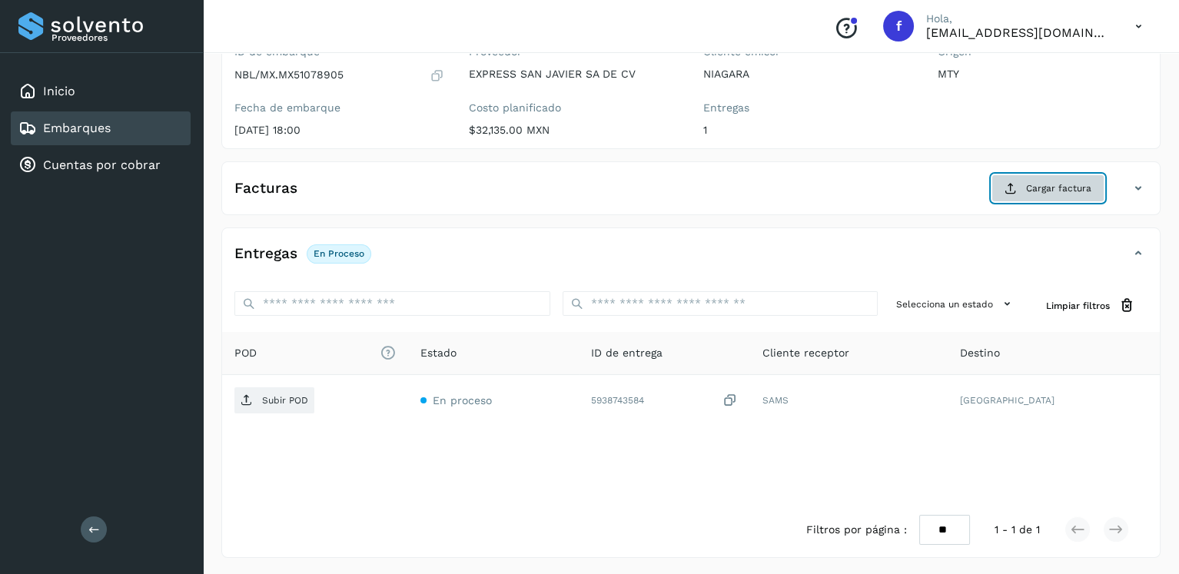
click at [1011, 186] on icon at bounding box center [1010, 188] width 12 height 12
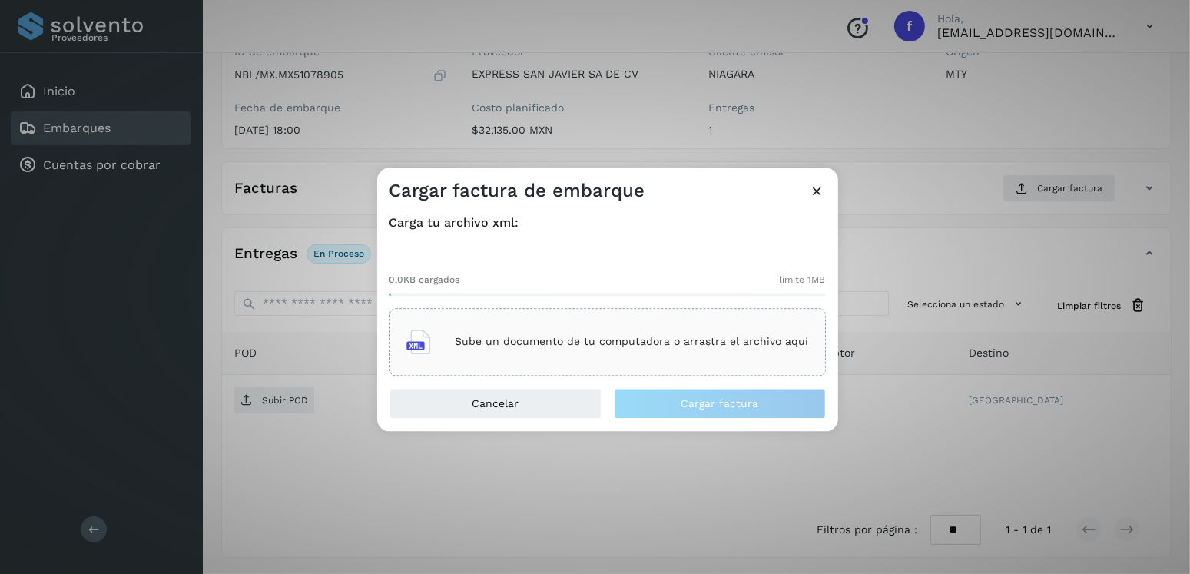
click at [646, 339] on p "Sube un documento de tu computadora o arrastra el archivo aquí" at bounding box center [633, 342] width 354 height 13
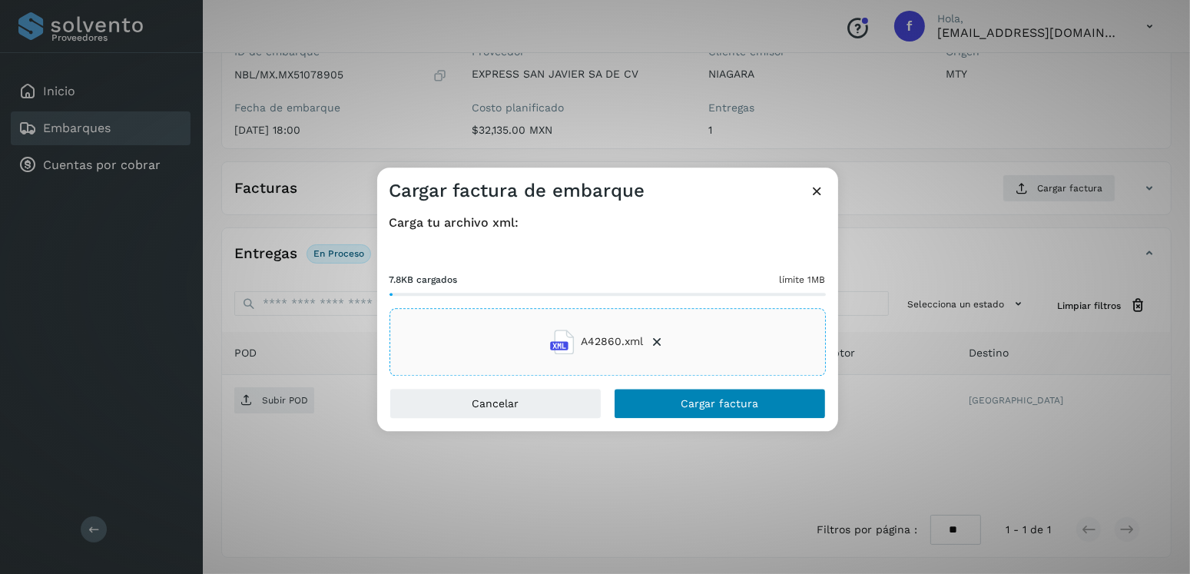
drag, startPoint x: 646, startPoint y: 383, endPoint x: 656, endPoint y: 393, distance: 14.1
click at [646, 383] on div "Carga tu archivo xml: 7.8KB cargados límite 1MB A42860.xml" at bounding box center [607, 295] width 461 height 185
click at [663, 400] on button "Cargar factura" at bounding box center [720, 403] width 212 height 31
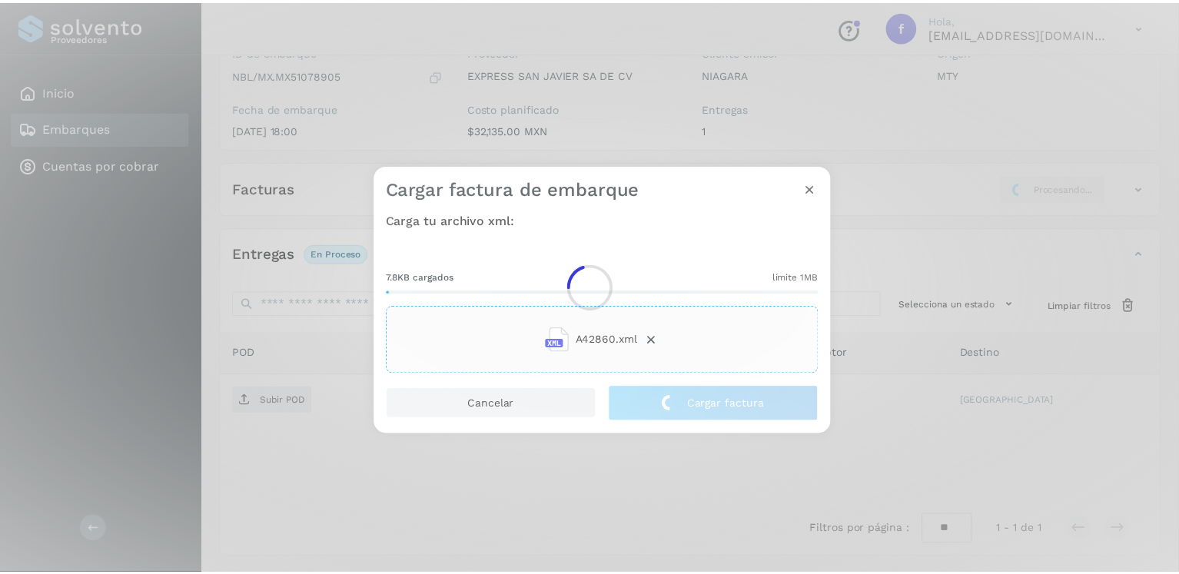
scroll to position [154, 0]
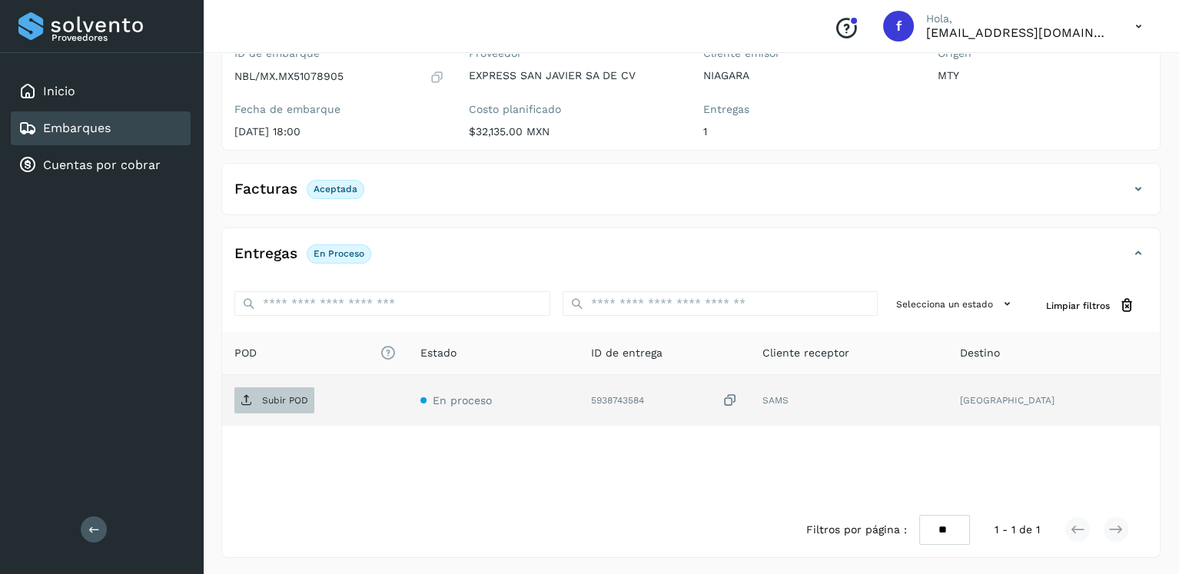
click at [284, 387] on button "Subir POD" at bounding box center [274, 400] width 80 height 26
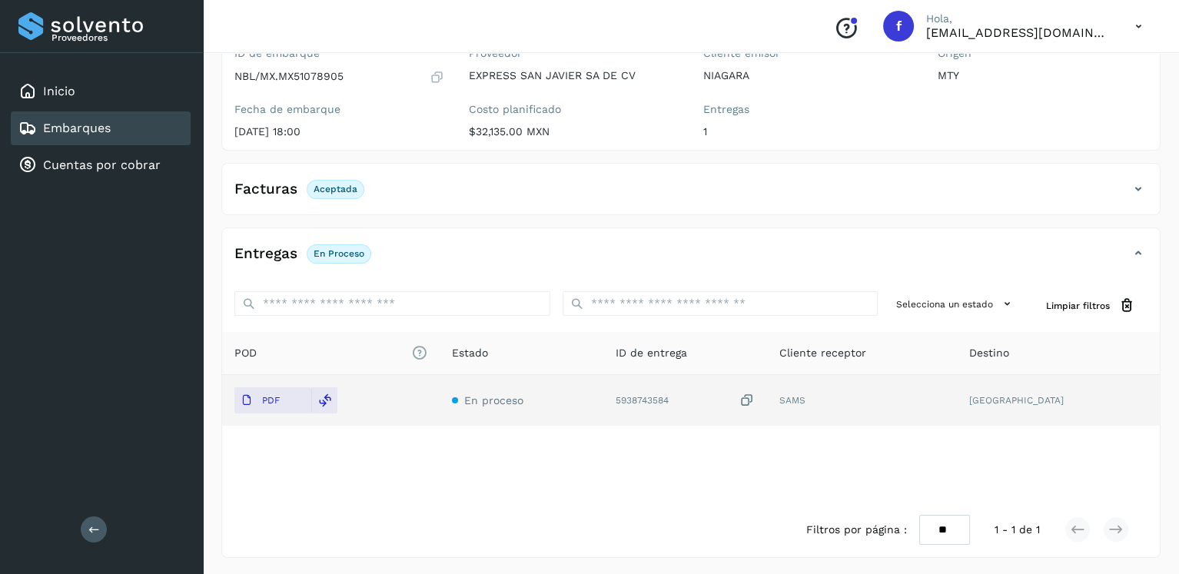
click at [144, 138] on div "Embarques" at bounding box center [101, 128] width 180 height 34
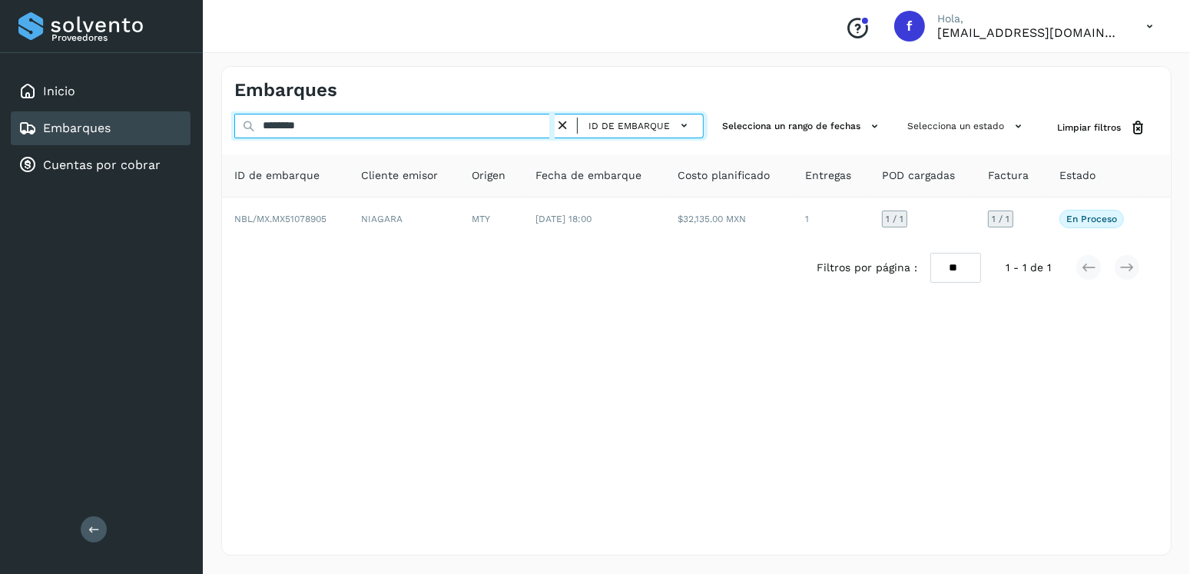
drag, startPoint x: 336, startPoint y: 134, endPoint x: 258, endPoint y: 136, distance: 77.6
click at [258, 136] on input "********" at bounding box center [394, 126] width 320 height 25
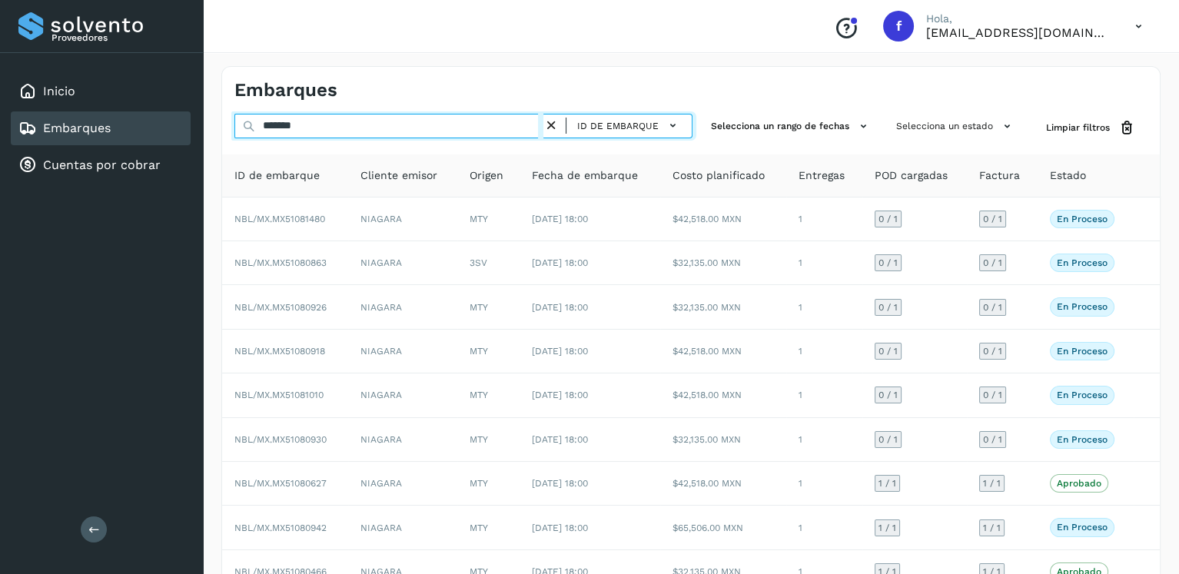
type input "********"
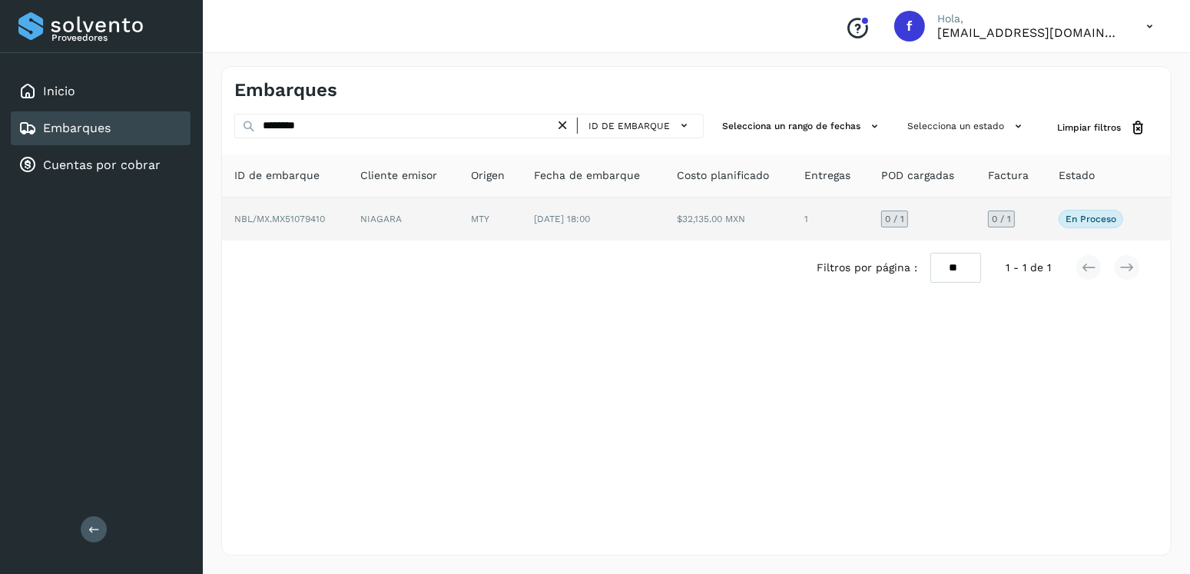
click at [736, 204] on td "$32,135.00 MXN" at bounding box center [729, 219] width 128 height 43
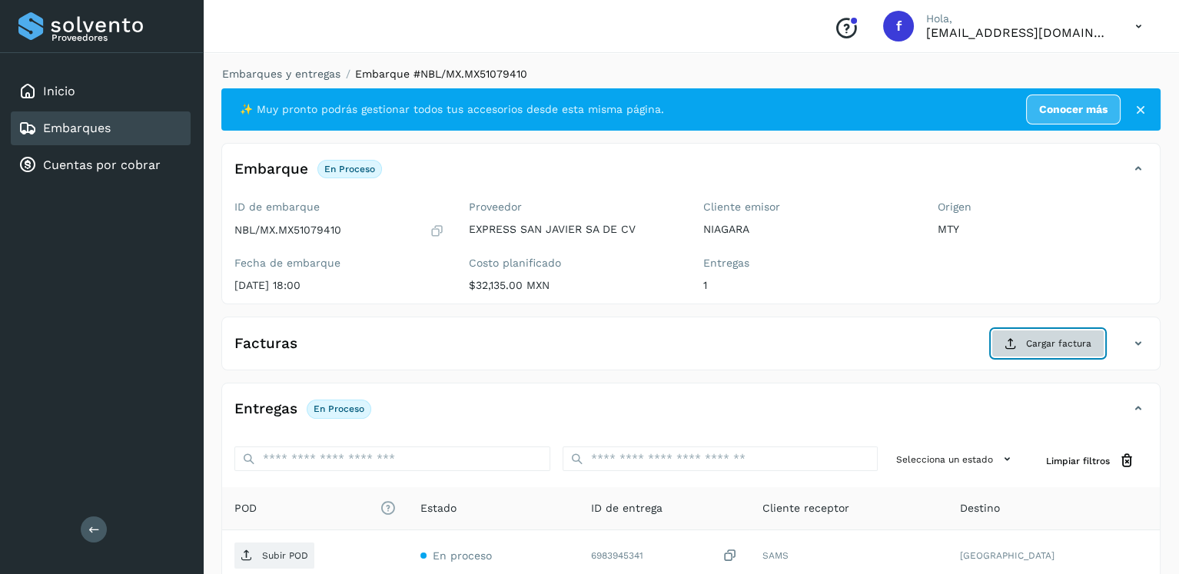
click at [1035, 337] on span "Cargar factura" at bounding box center [1058, 344] width 65 height 14
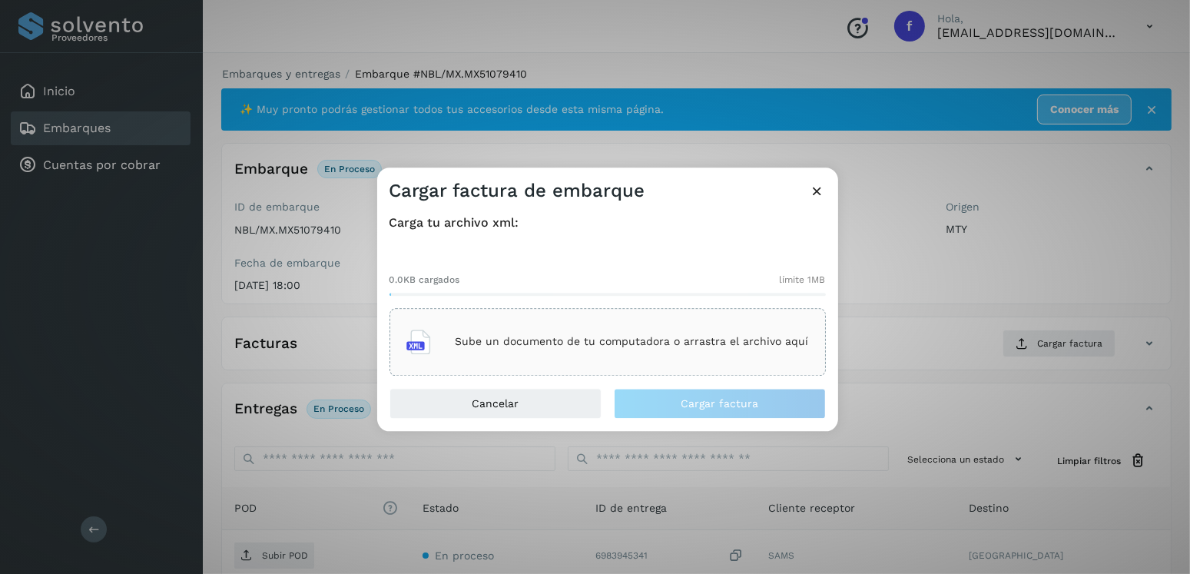
click at [645, 330] on div "Sube un documento de tu computadora o arrastra el archivo aquí" at bounding box center [608, 341] width 403 height 41
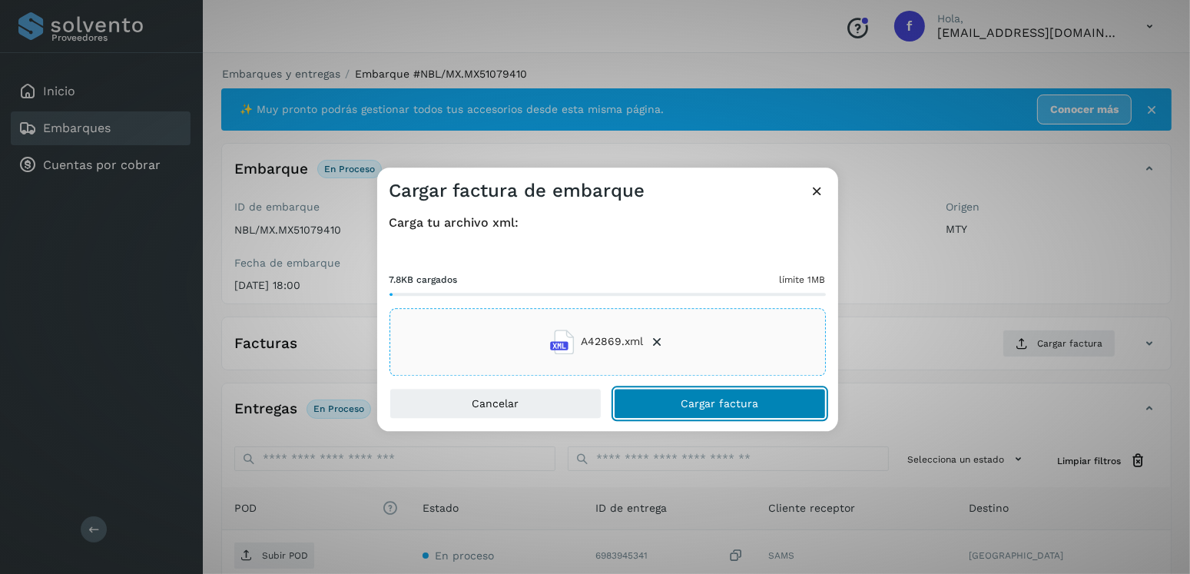
click at [773, 397] on button "Cargar factura" at bounding box center [720, 403] width 212 height 31
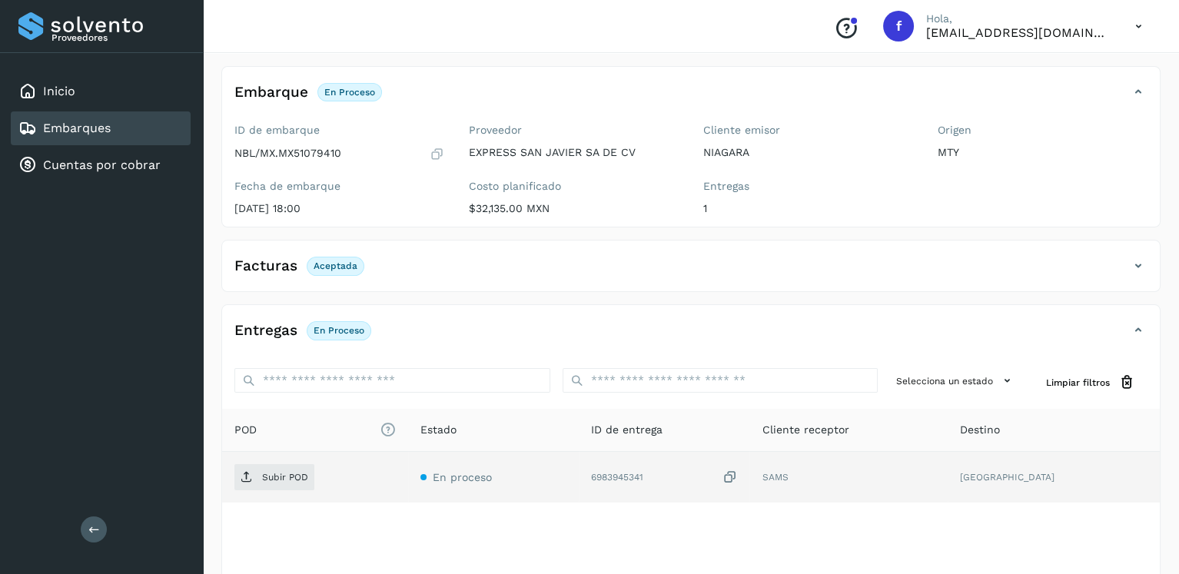
scroll to position [154, 0]
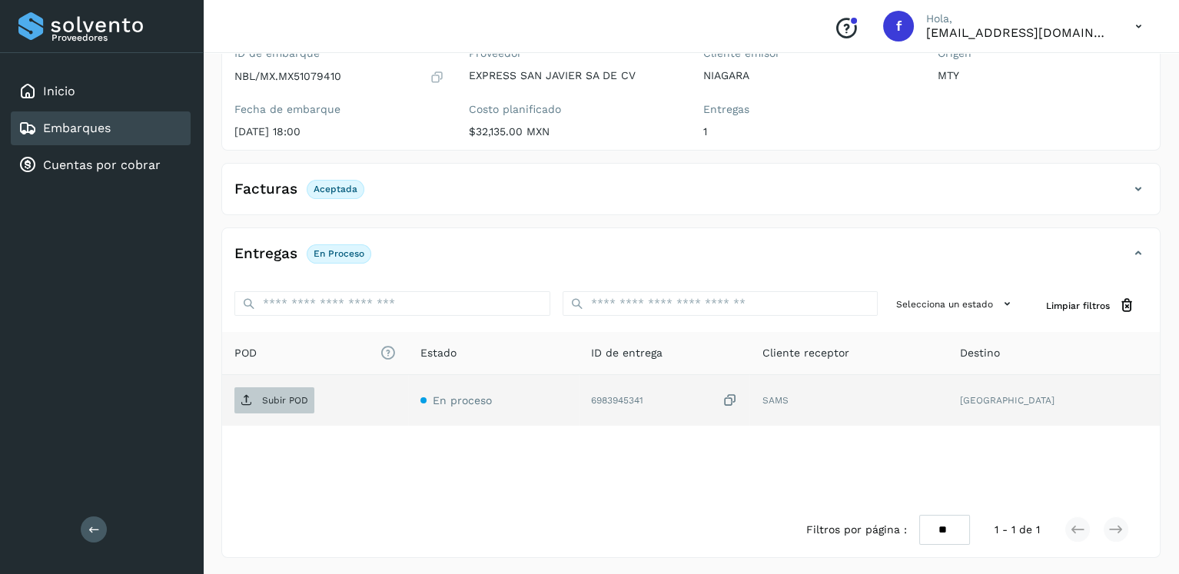
click at [296, 409] on span "Subir POD" at bounding box center [274, 400] width 80 height 25
